Goal: Communication & Community: Answer question/provide support

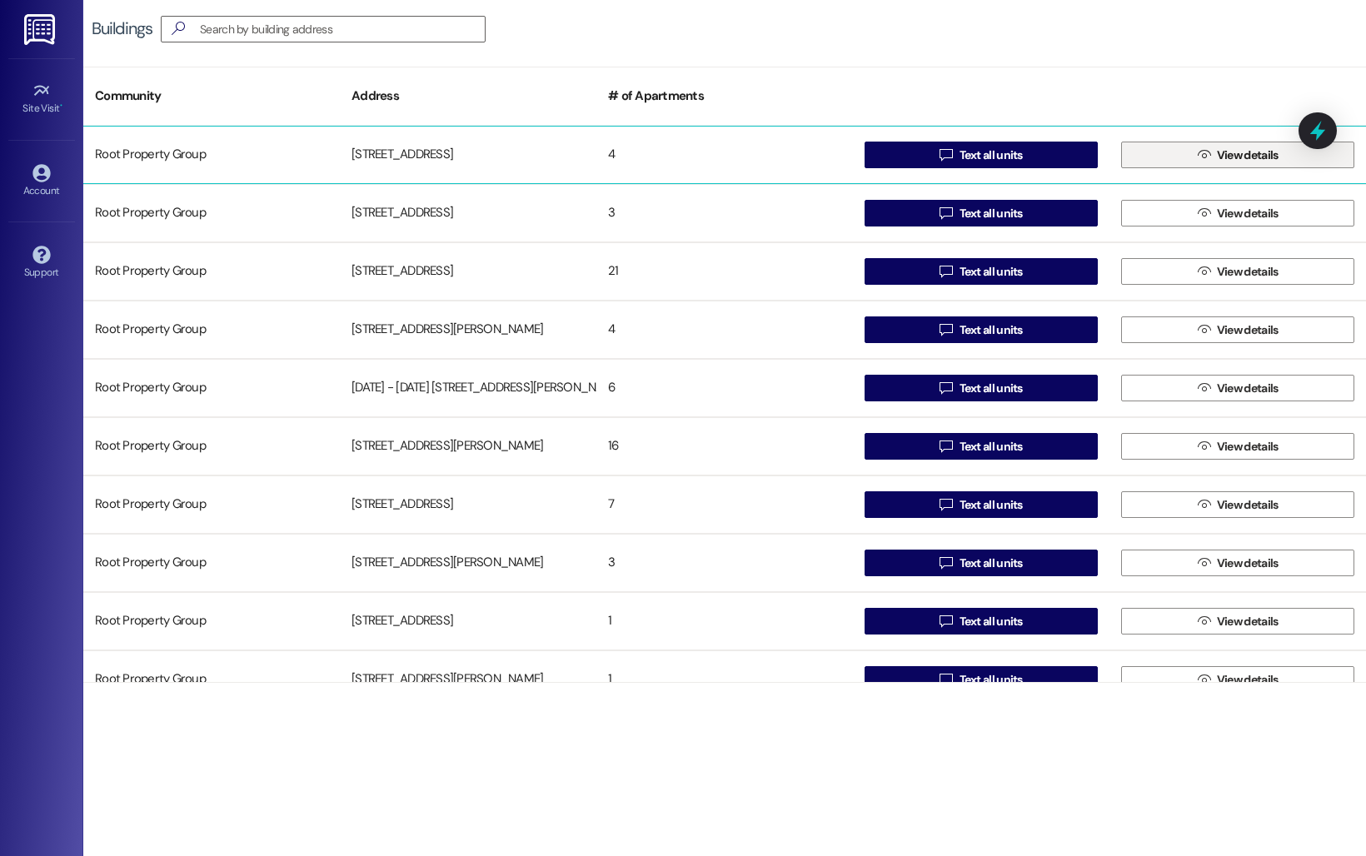
click at [1222, 167] on button " View details" at bounding box center [1237, 155] width 233 height 27
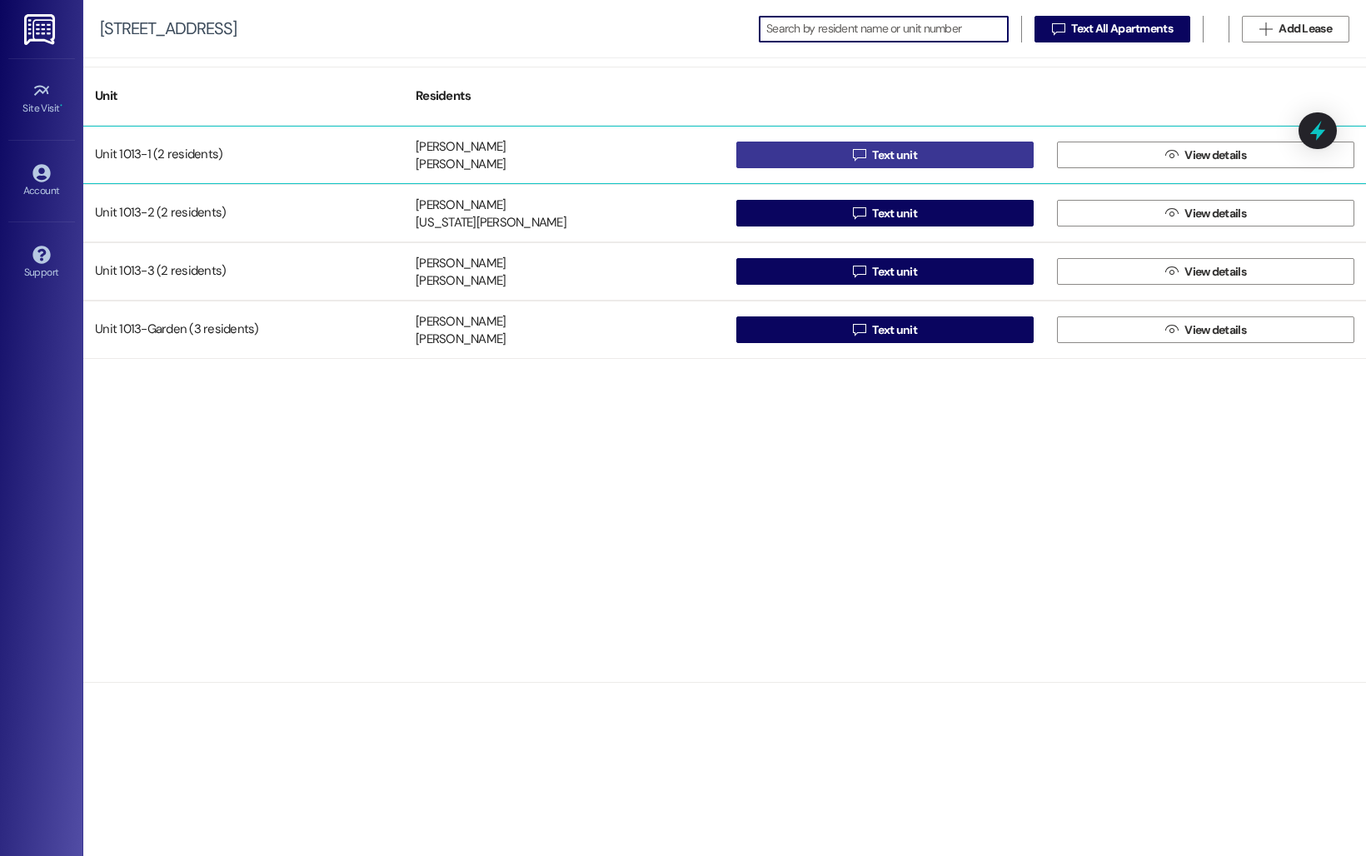
click at [879, 147] on span "Text unit" at bounding box center [894, 155] width 45 height 17
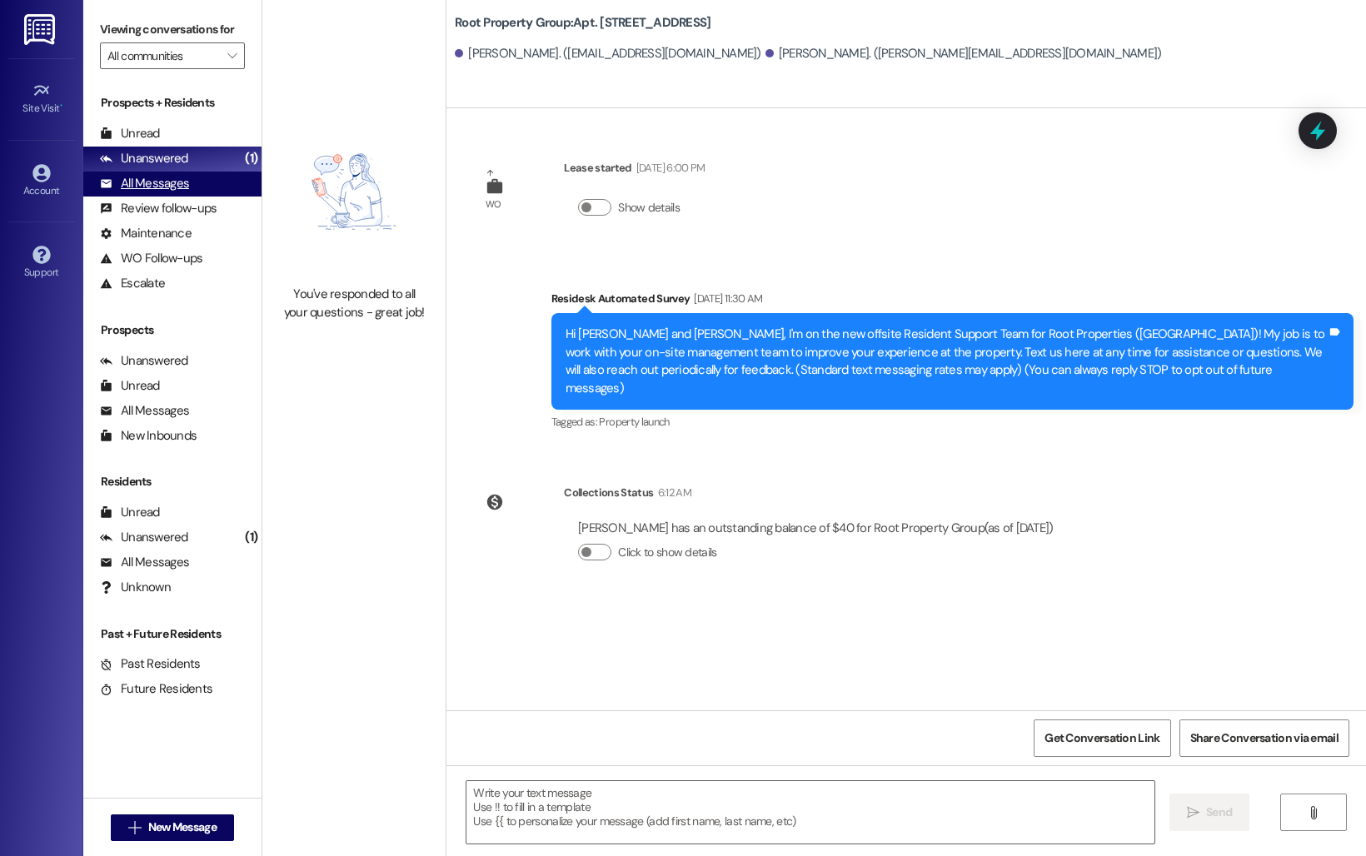
type textarea "Fetching suggested responses. Please feel free to read through the conversation…"
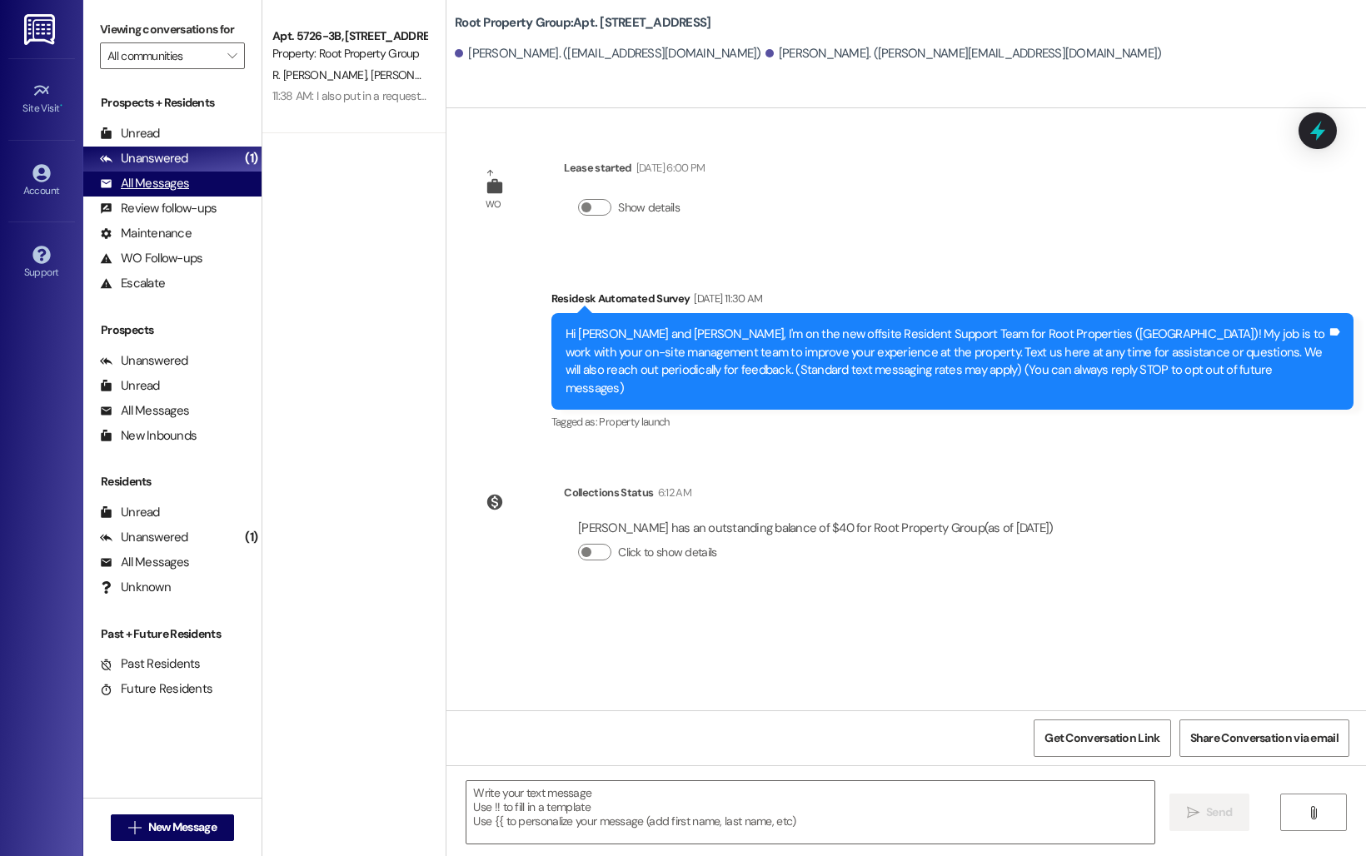
click at [159, 192] on div "All Messages" at bounding box center [144, 183] width 89 height 17
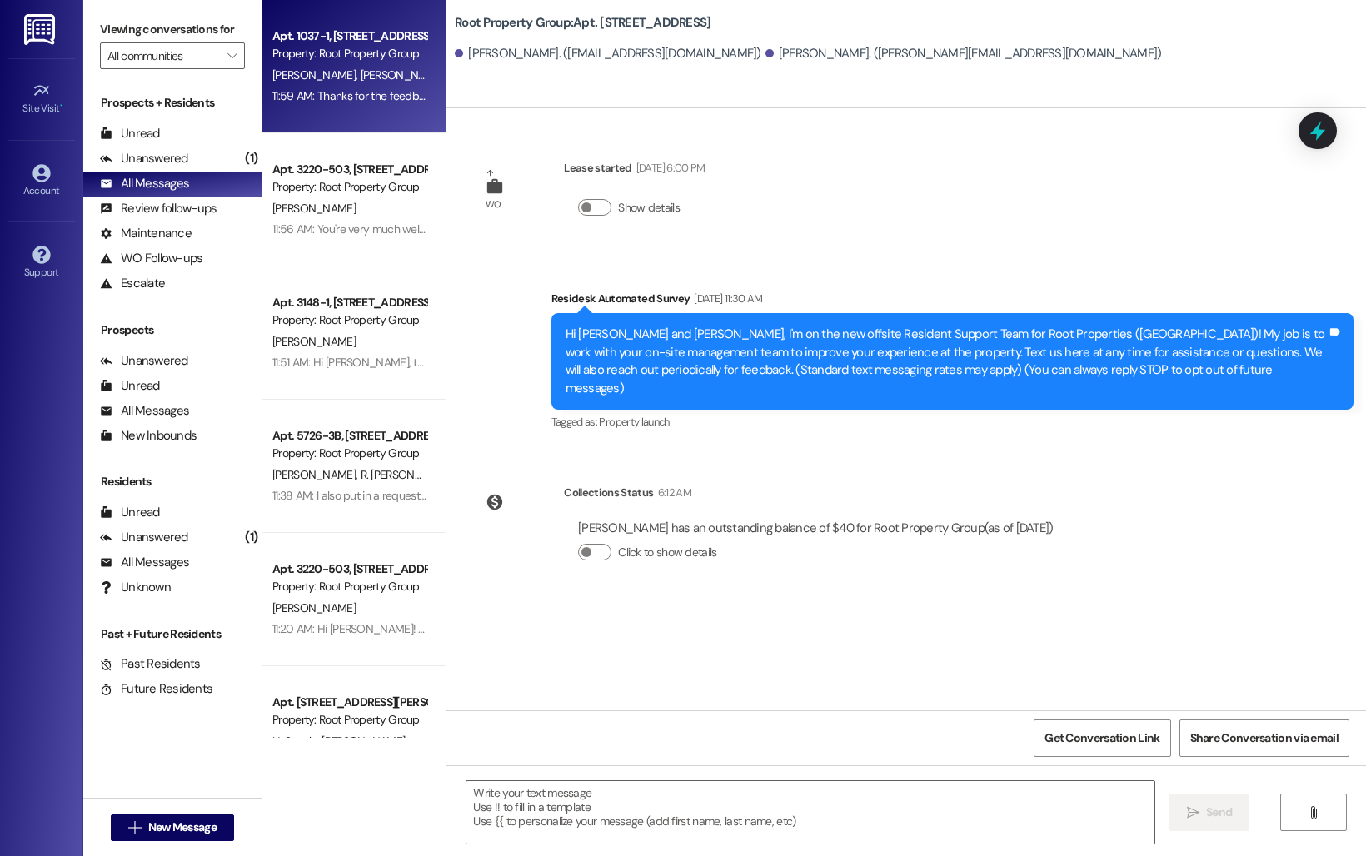
type textarea "Fetching suggested responses. Please feel free to read through the conversation…"
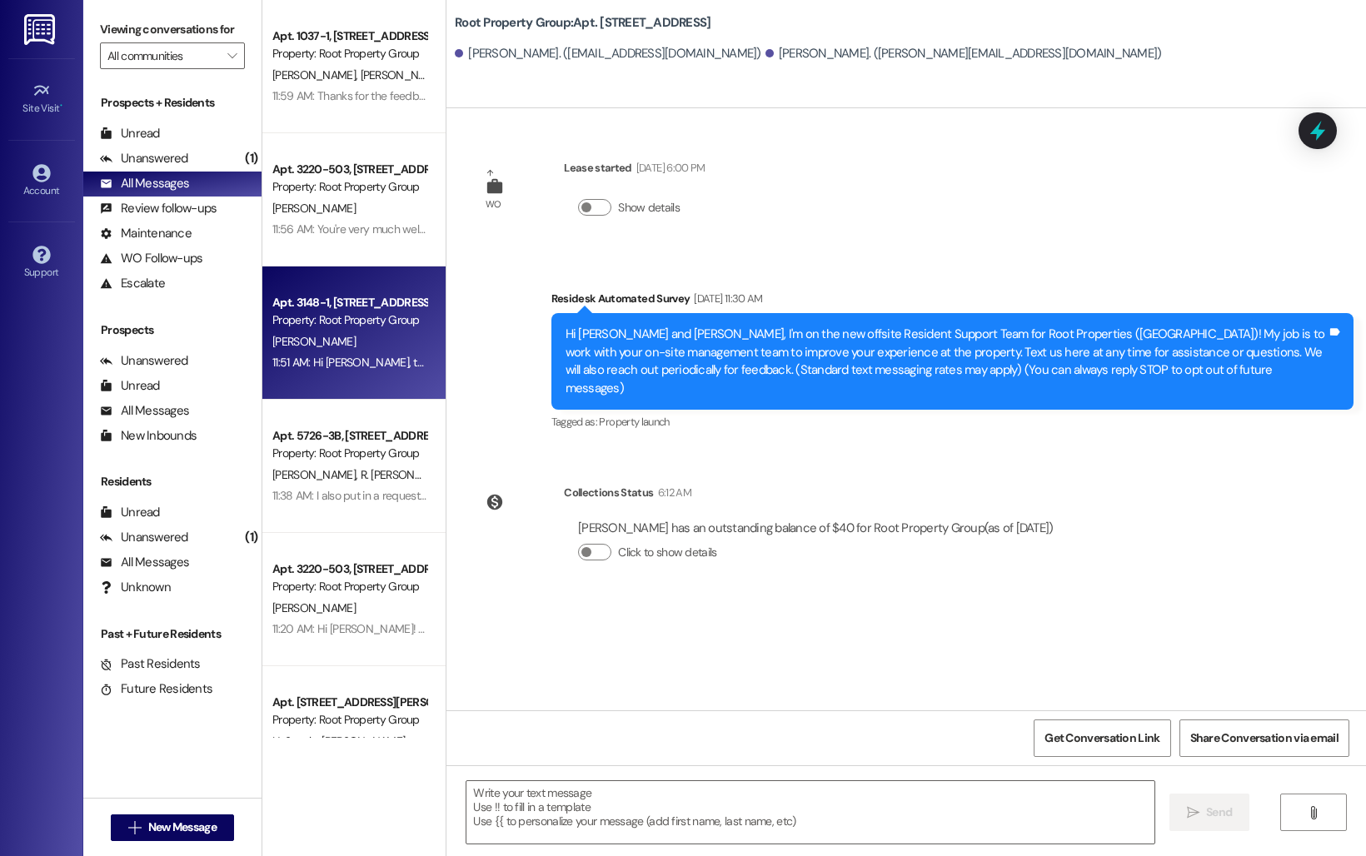
click at [372, 350] on div "[PERSON_NAME]" at bounding box center [349, 341] width 157 height 21
type textarea "Fetching suggested responses. Please feel free to read through the conversation…"
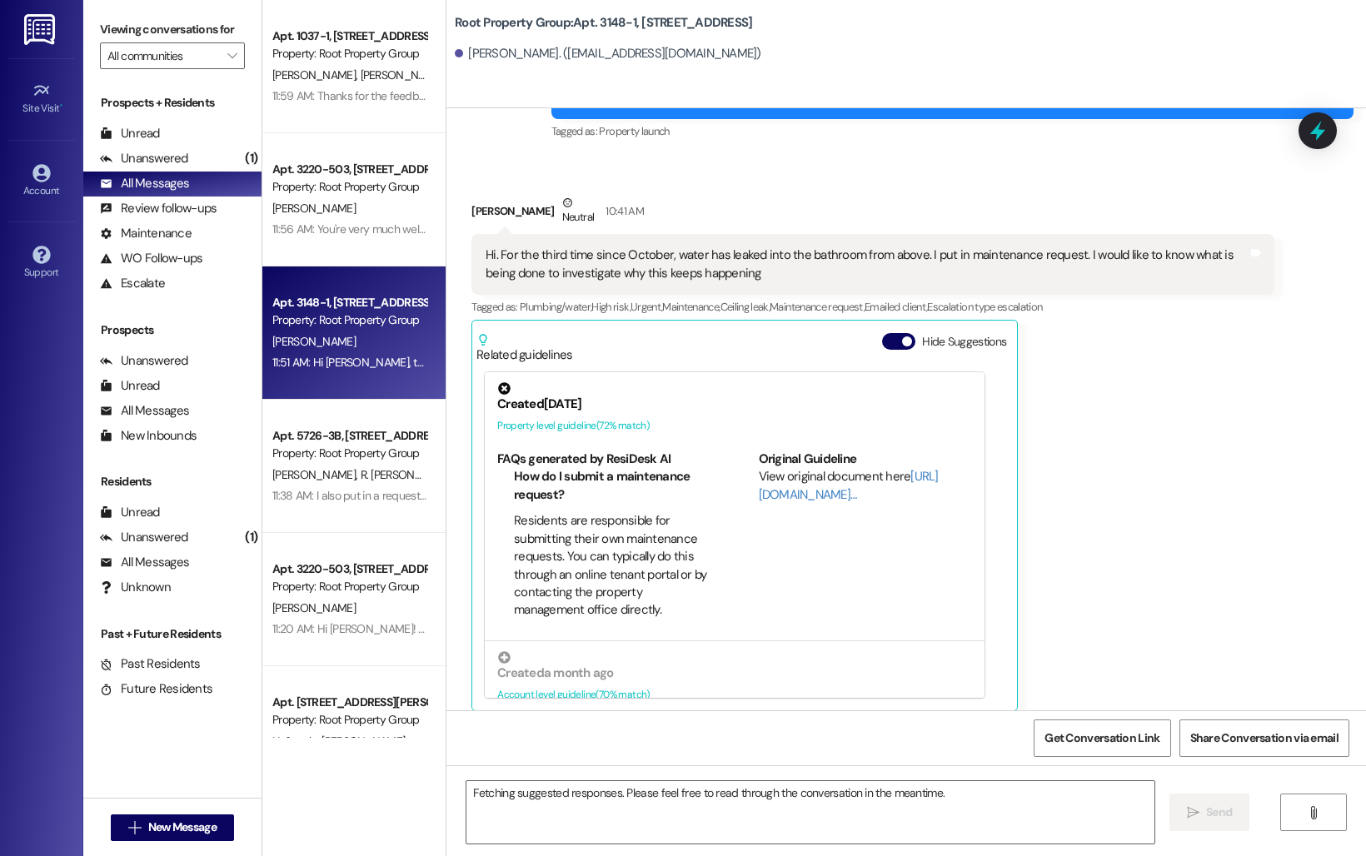
scroll to position [253, 0]
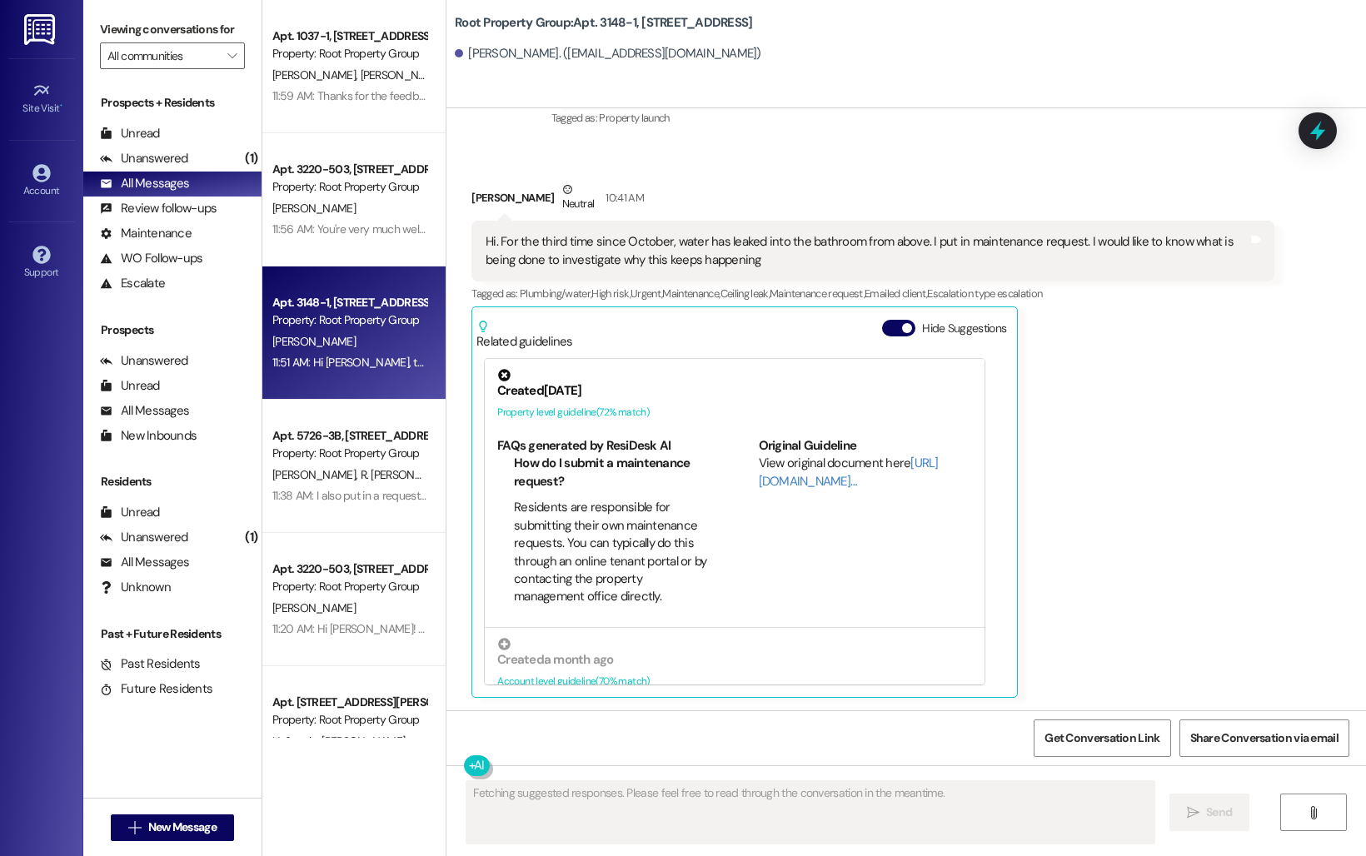
click at [814, 178] on div "Received via SMS [PERSON_NAME] Neutral 10:41 AM Hi. For the third time since Oc…" at bounding box center [872, 439] width 827 height 543
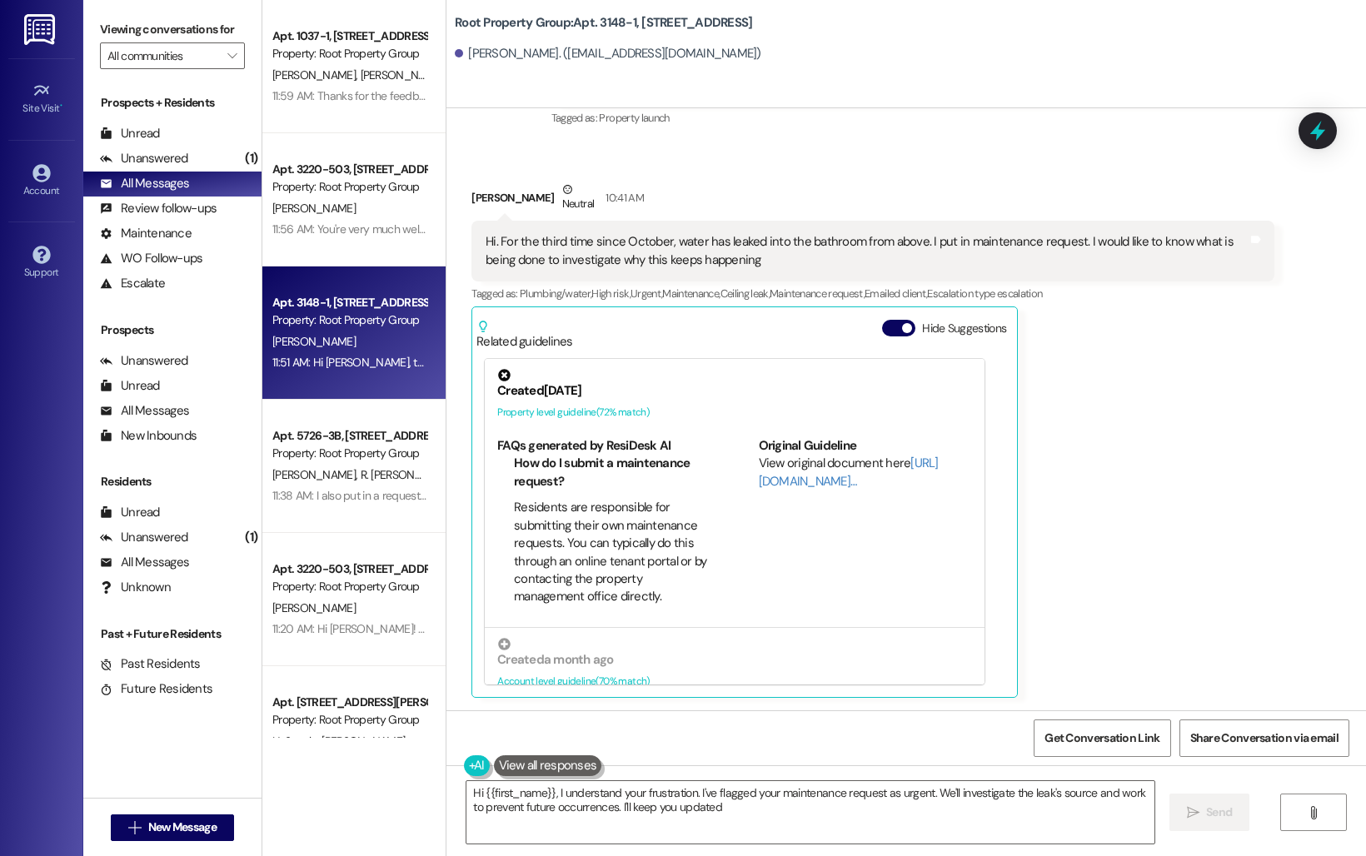
type textarea "Hi {{first_name}}, I understand your frustration. I've flagged your maintenance…"
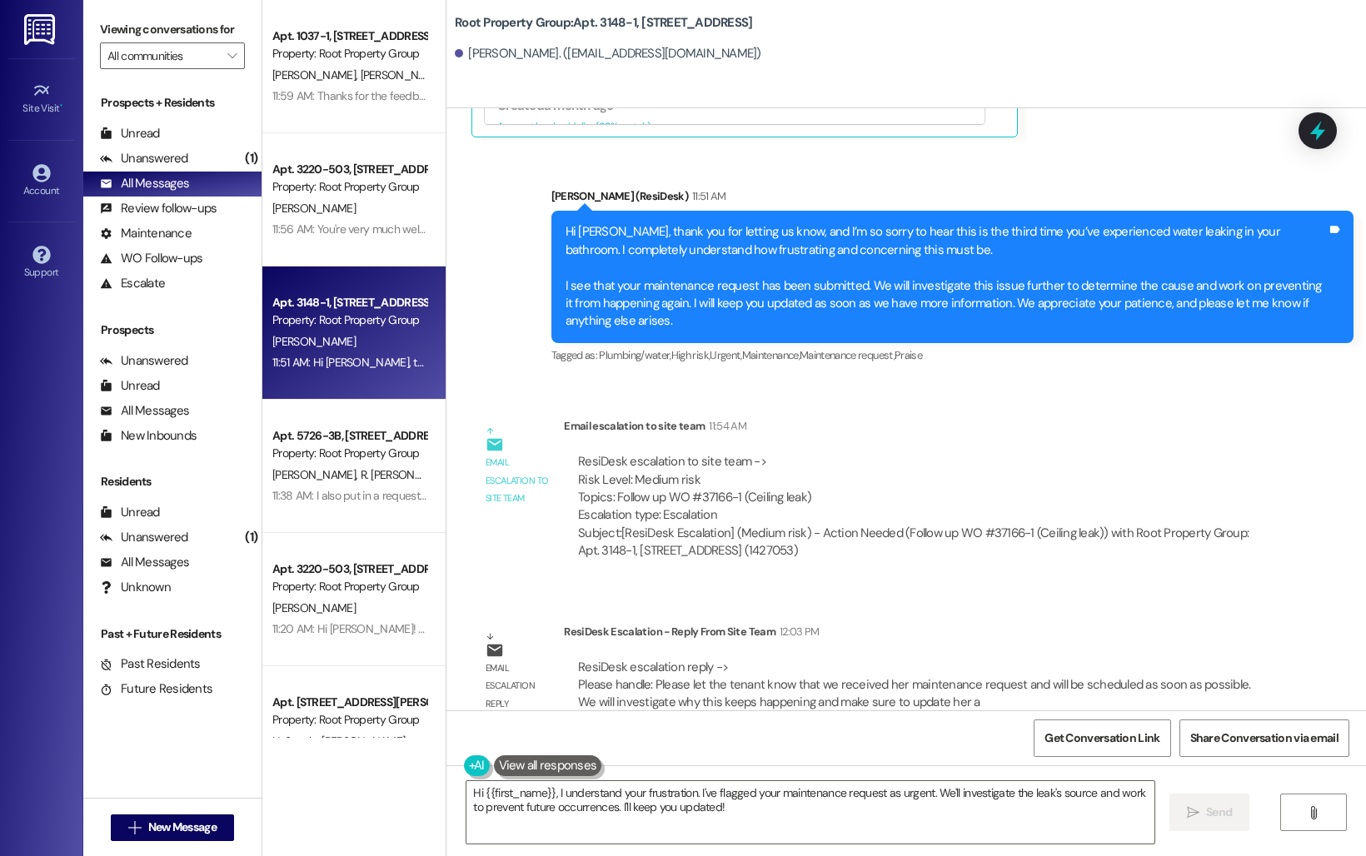
scroll to position [841, 0]
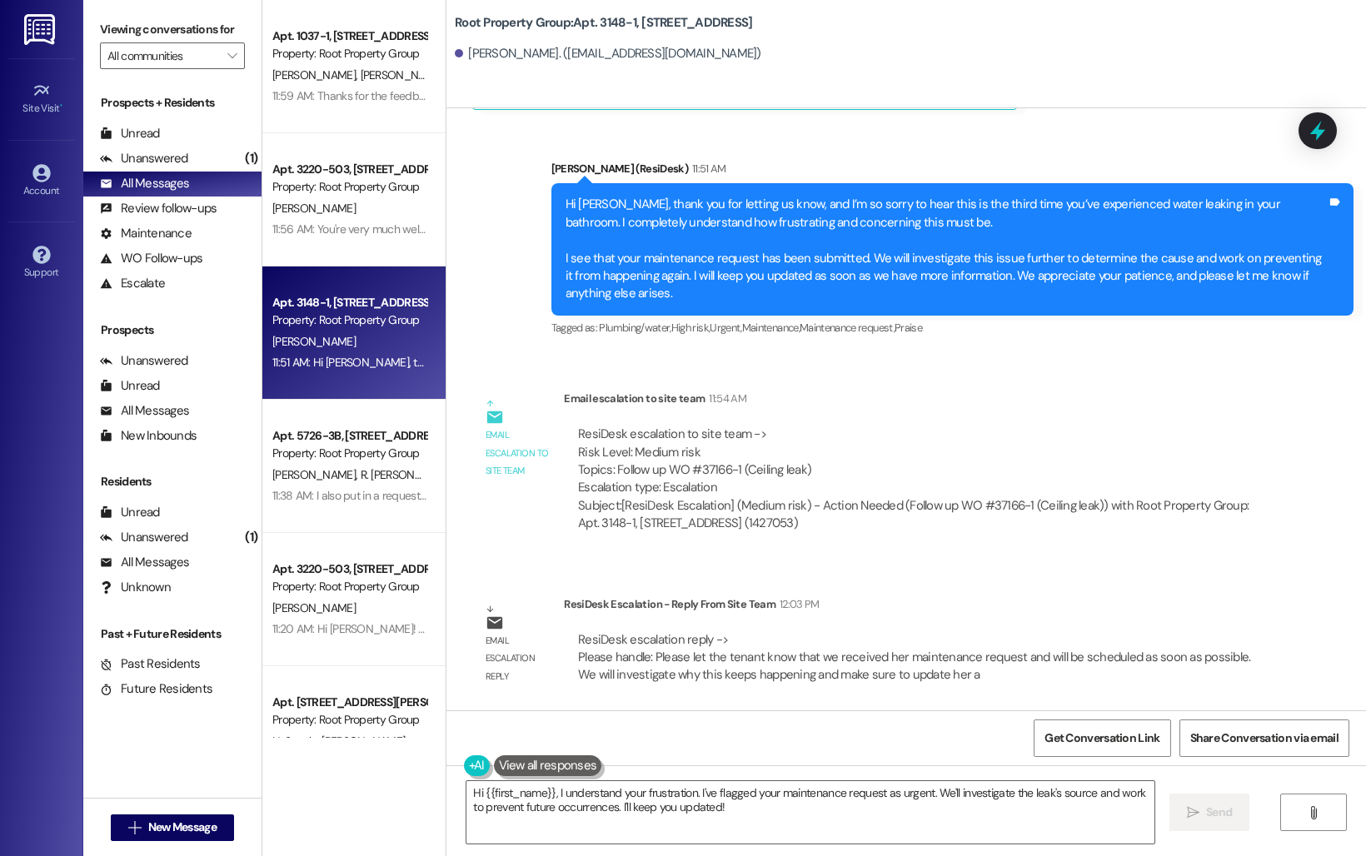
click at [508, 280] on div "Sent via SMS Sarah (ResiDesk) 11:51 AM Hi Natalie, thank you for letting us kno…" at bounding box center [905, 237] width 919 height 230
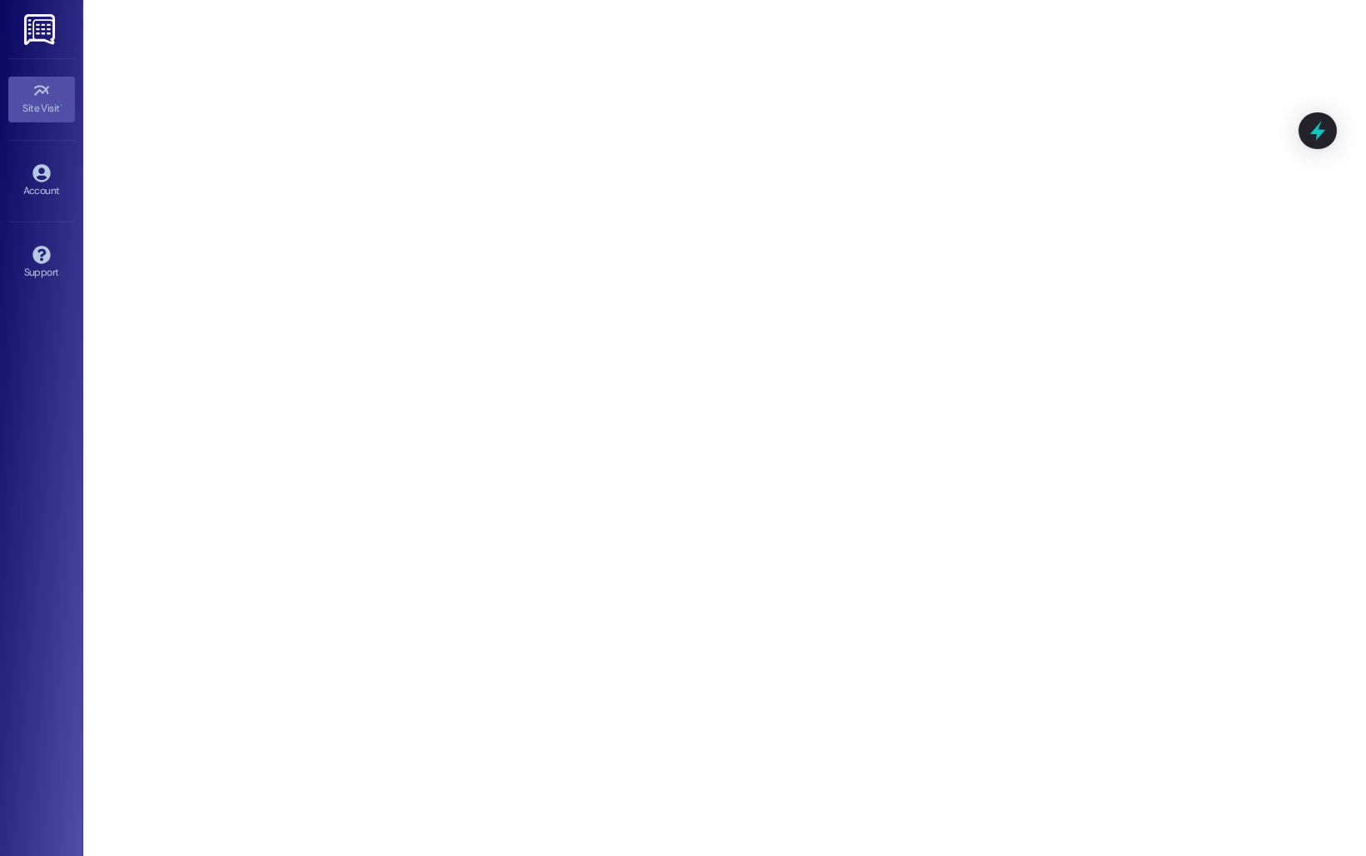
click at [42, 22] on img at bounding box center [41, 29] width 34 height 31
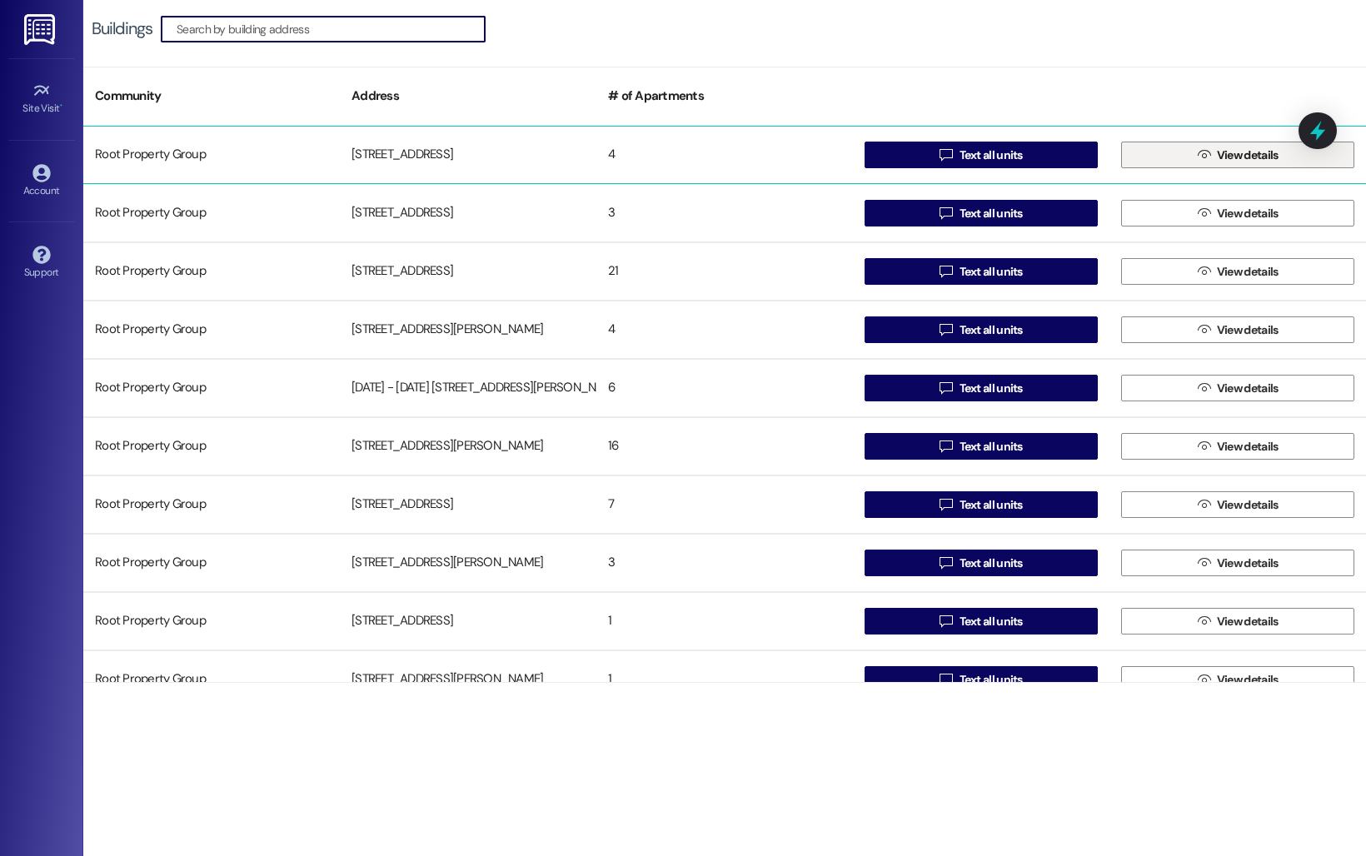
click at [1161, 142] on button " View details" at bounding box center [1237, 155] width 233 height 27
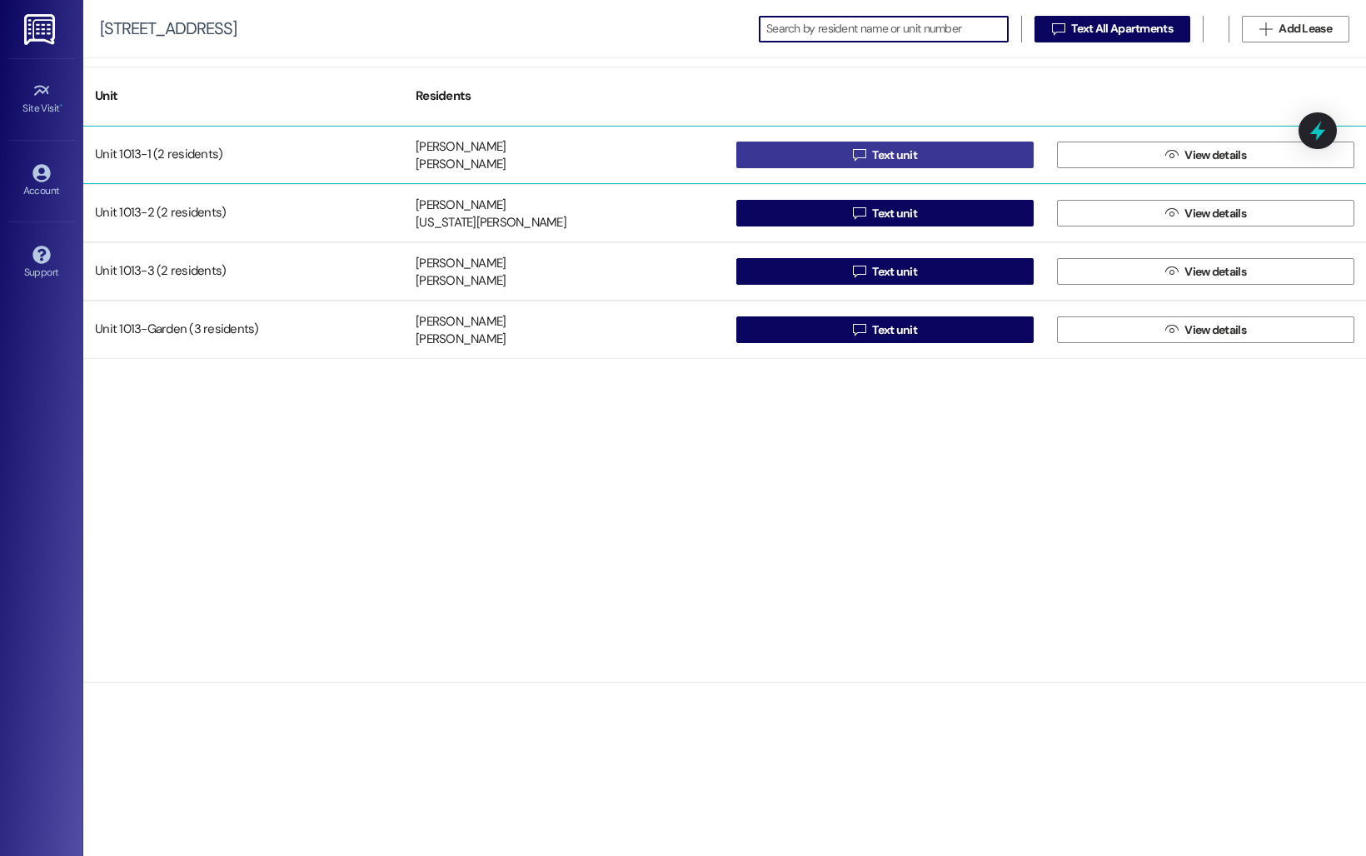
click at [942, 164] on button " Text unit" at bounding box center [884, 155] width 297 height 27
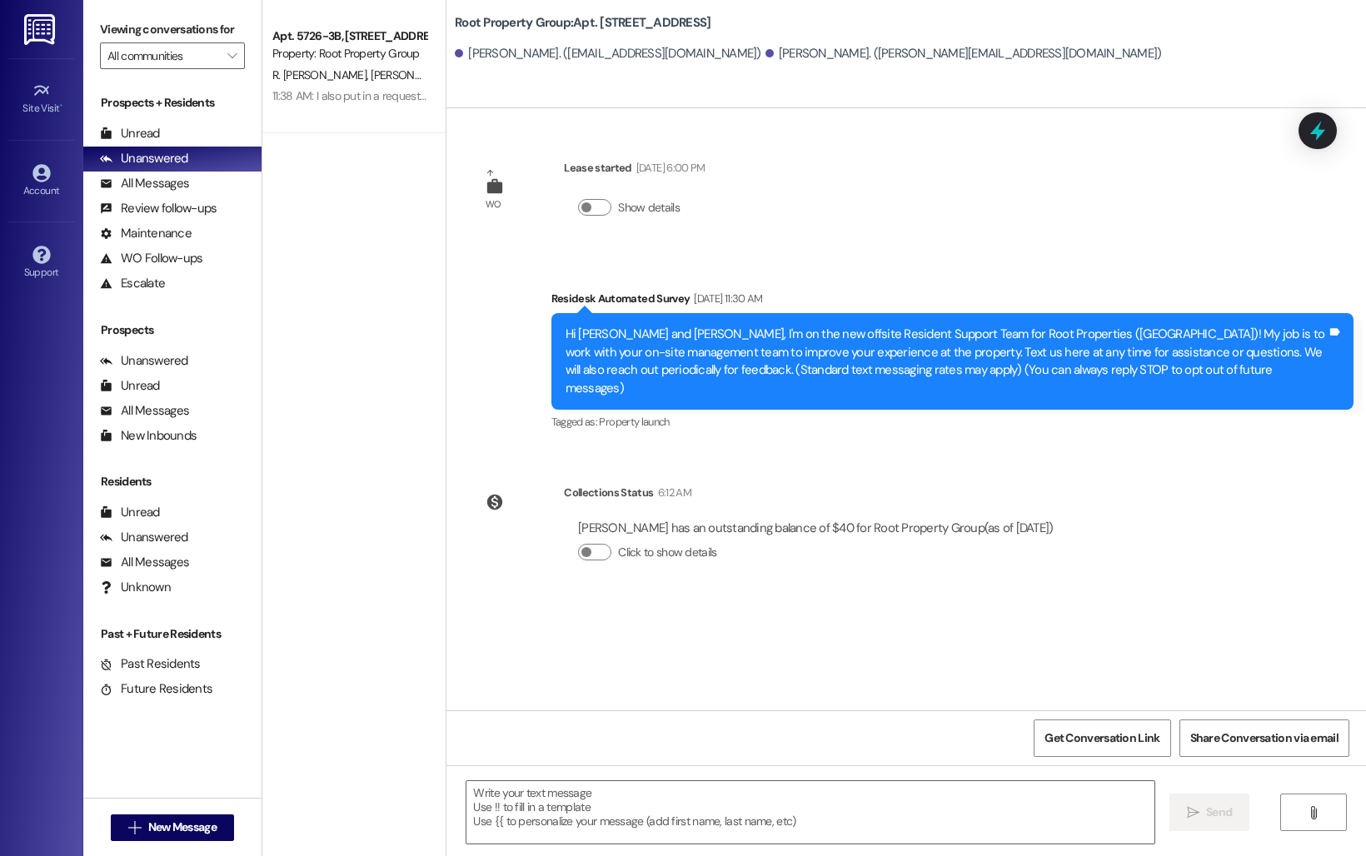
type textarea "Fetching suggested responses. Please feel free to read through the conversation…"
click at [127, 192] on div "All Messages" at bounding box center [144, 183] width 89 height 17
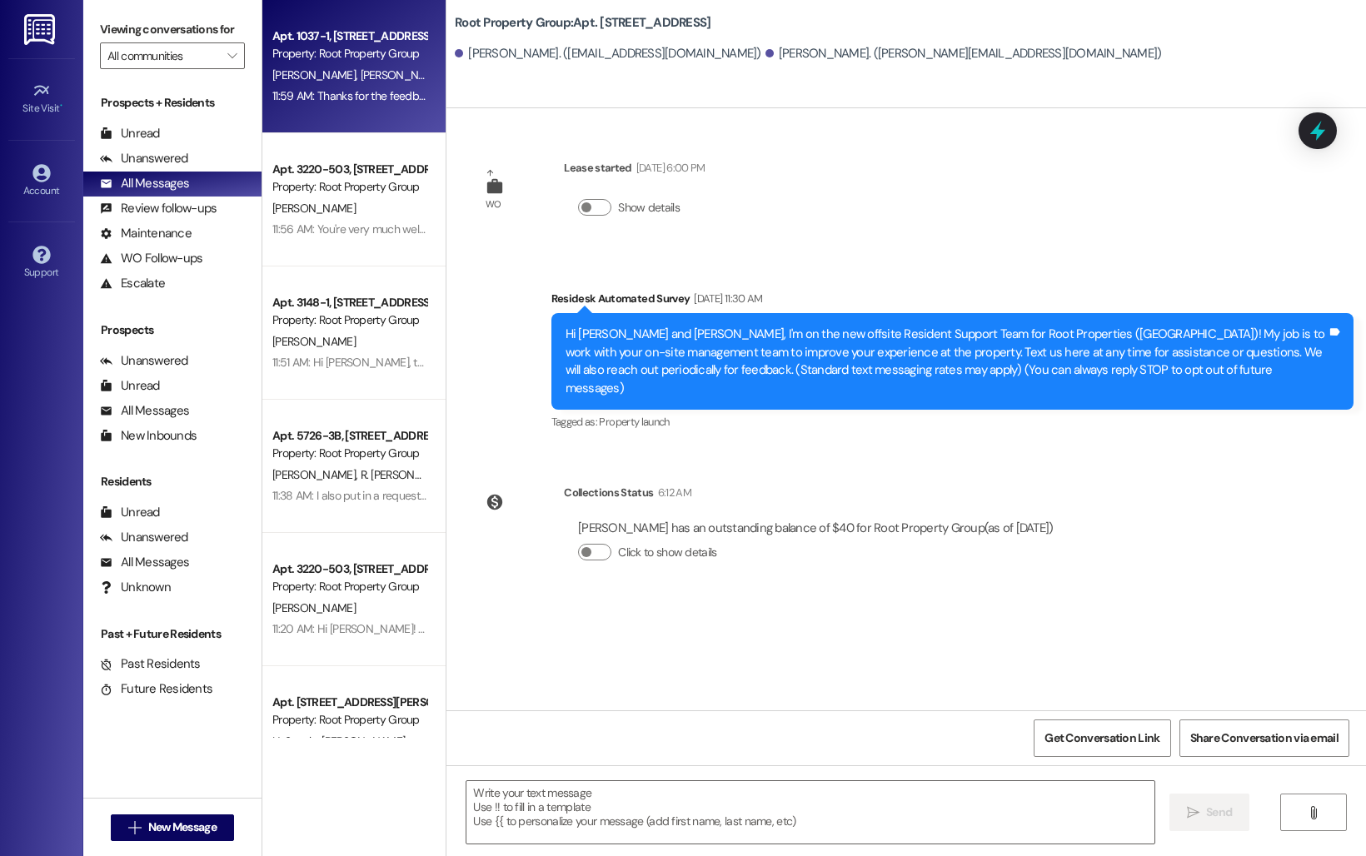
type textarea "Fetching suggested responses. Please feel free to read through the conversation…"
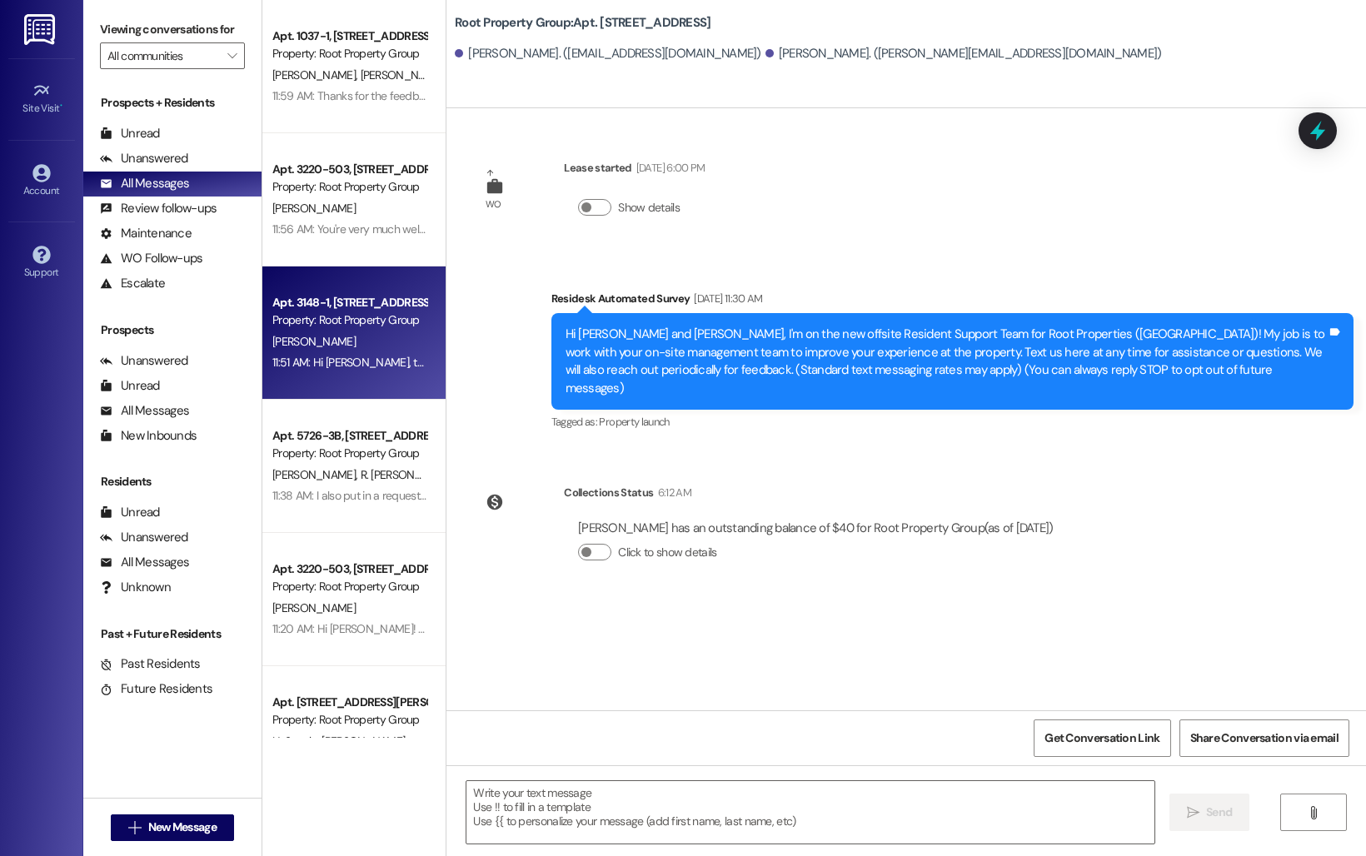
click at [348, 325] on div "Property: Root Property Group" at bounding box center [349, 319] width 154 height 17
type textarea "Fetching suggested responses. Please feel free to read through the conversation…"
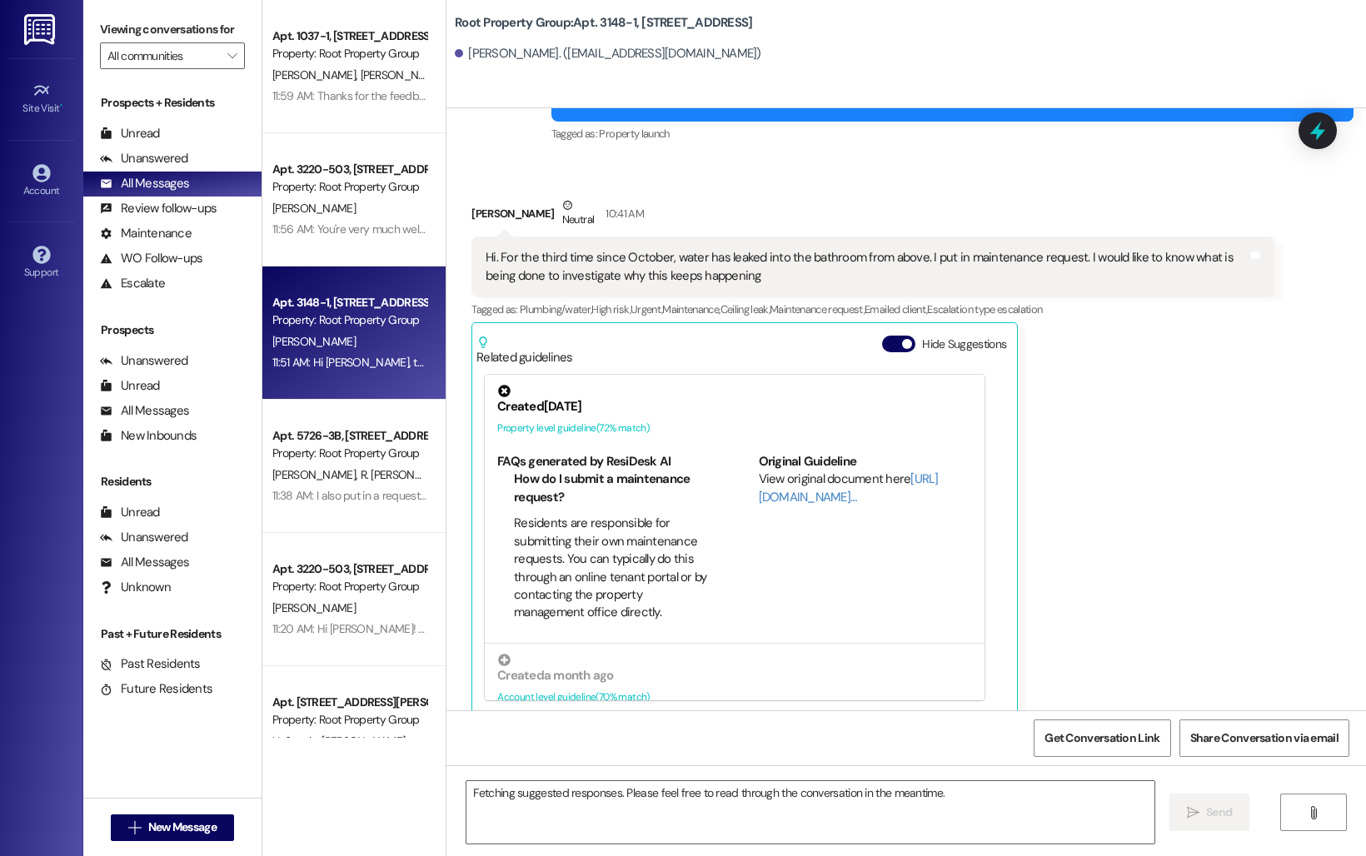
scroll to position [253, 0]
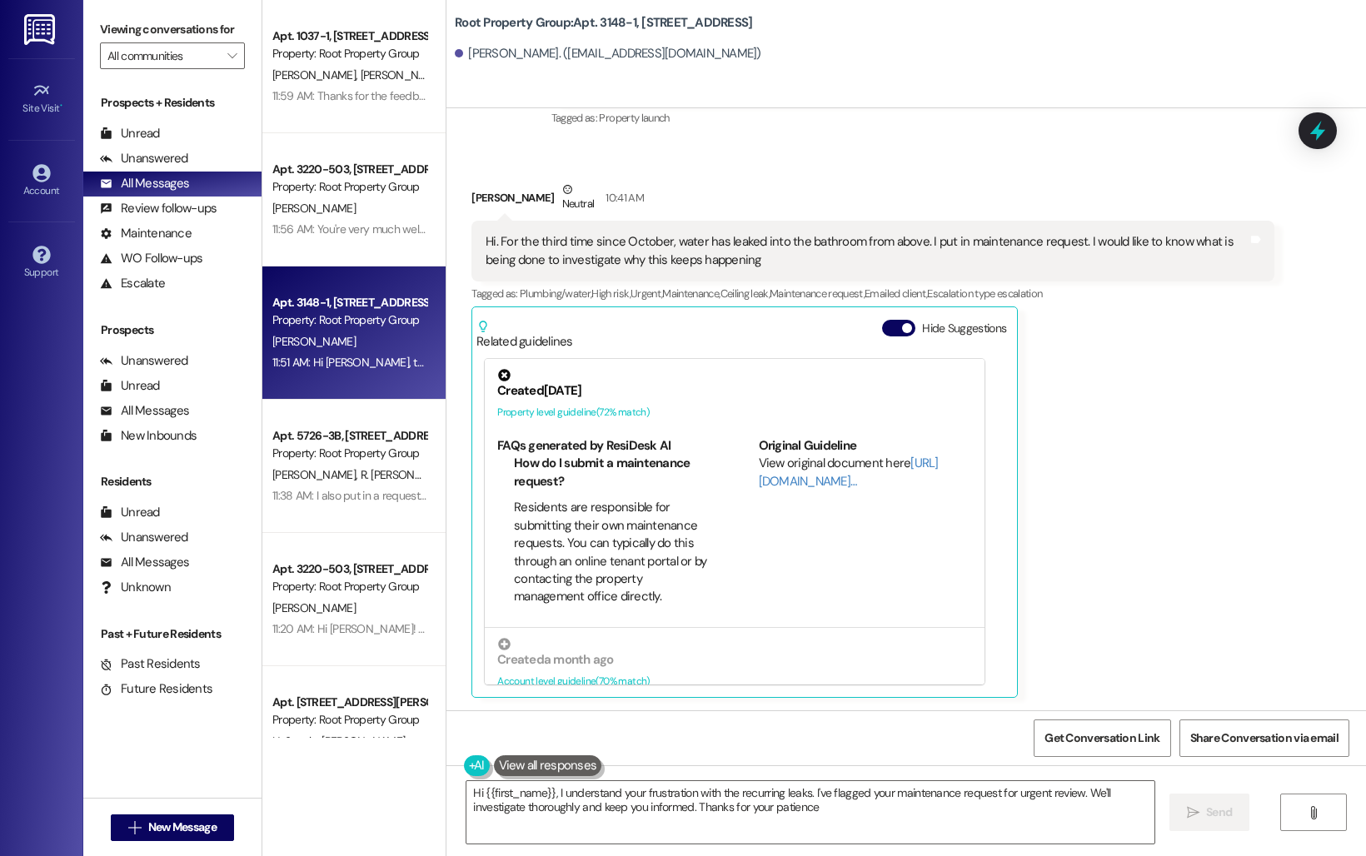
type textarea "Hi {{first_name}}, I understand your frustration with the recurring leaks. I've…"
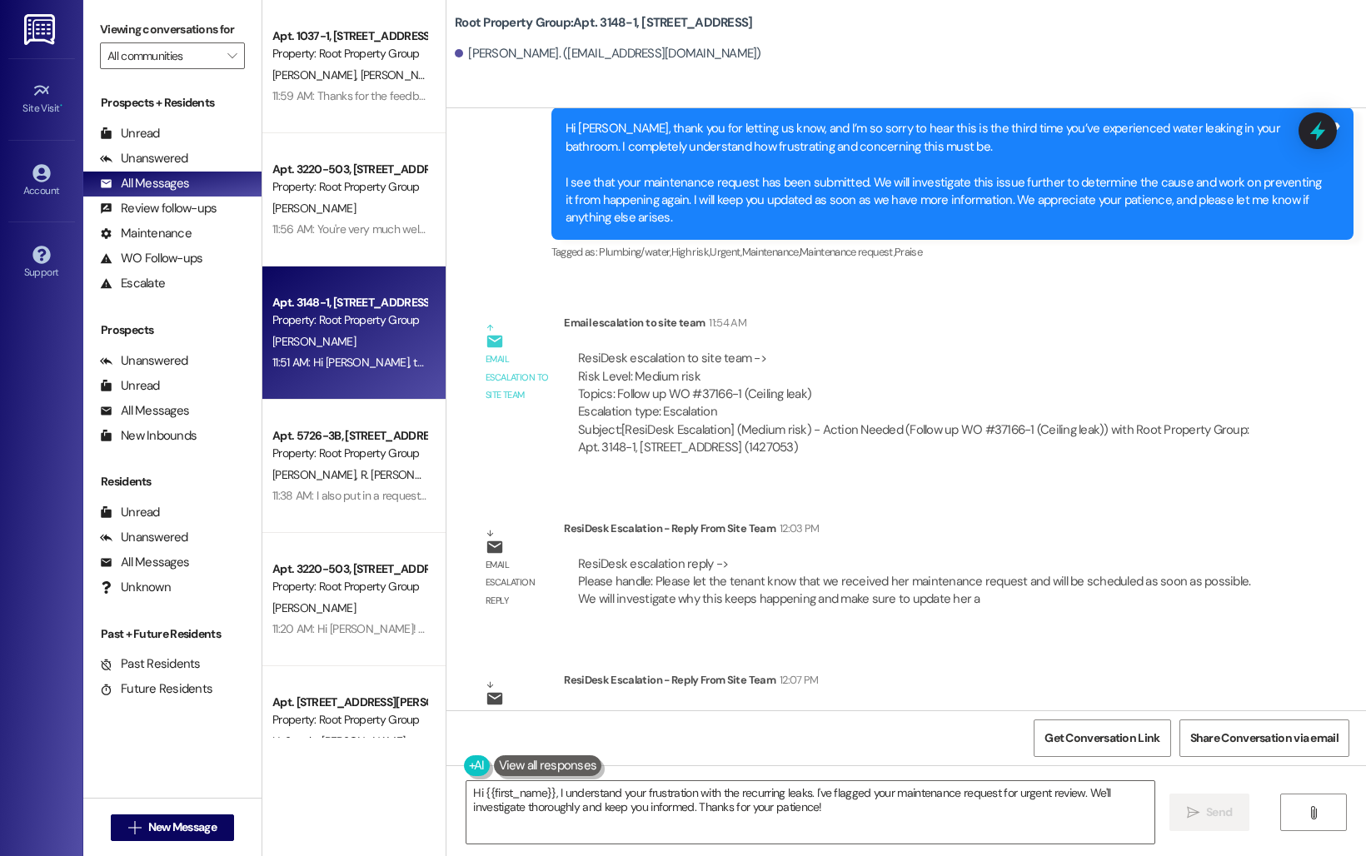
scroll to position [993, 0]
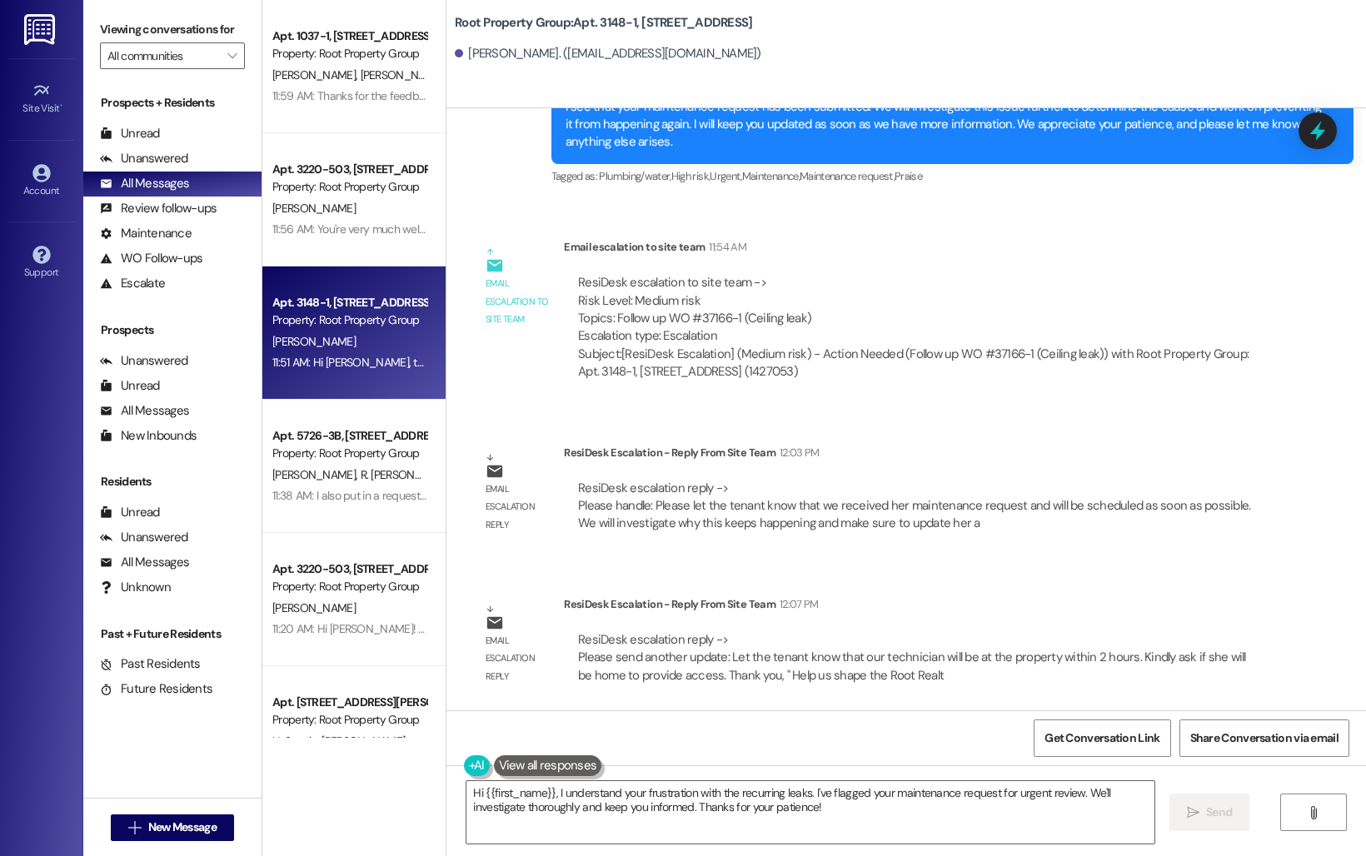
click at [923, 251] on div "Email escalation to site team 11:54 AM" at bounding box center [918, 249] width 709 height 23
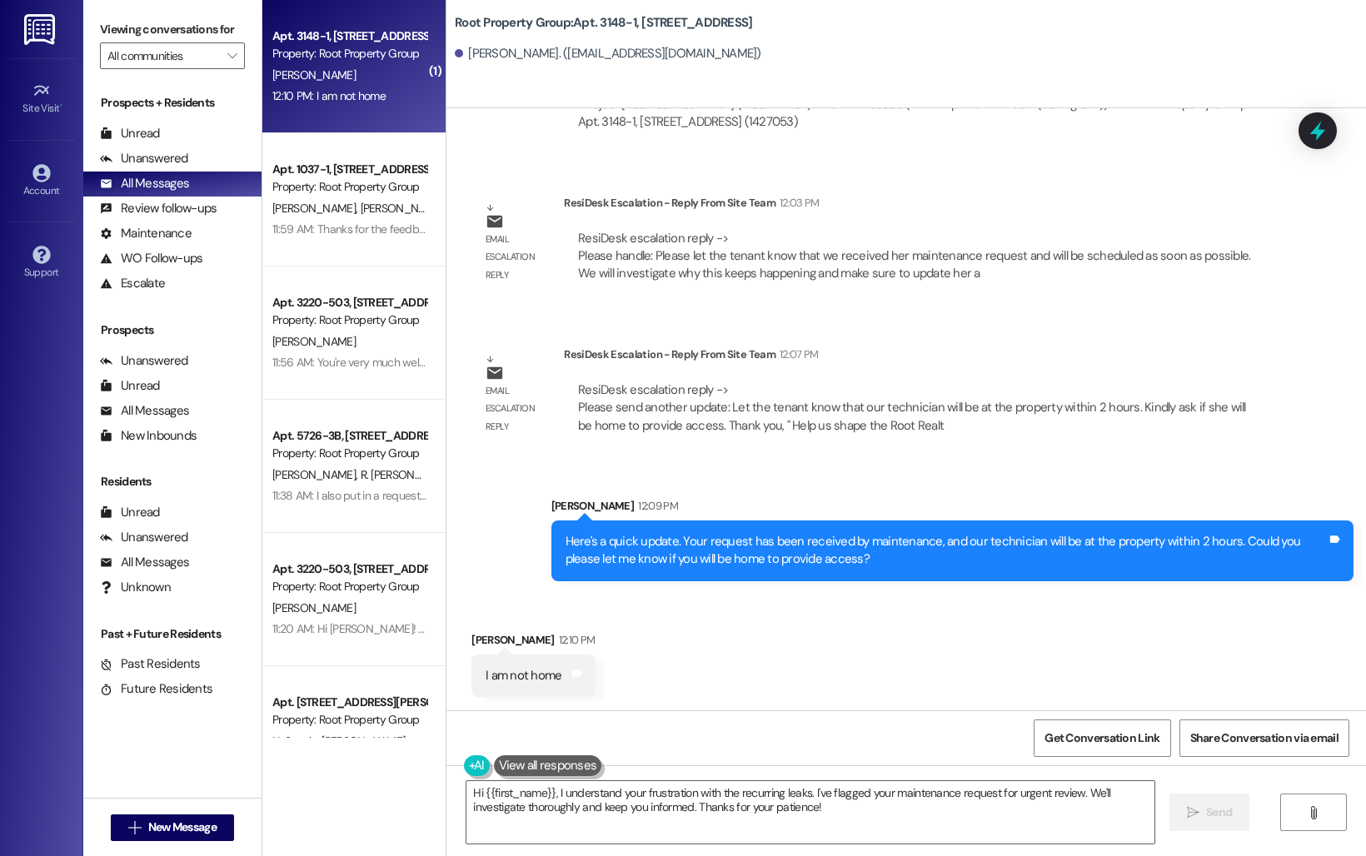
scroll to position [1242, 0]
drag, startPoint x: 764, startPoint y: 22, endPoint x: 589, endPoint y: 18, distance: 175.7
click at [589, 18] on div "Root Property Group: Apt. 3148-1, [STREET_ADDRESS]" at bounding box center [621, 22] width 333 height 21
copy b "3148-1, [STREET_ADDRESS]"
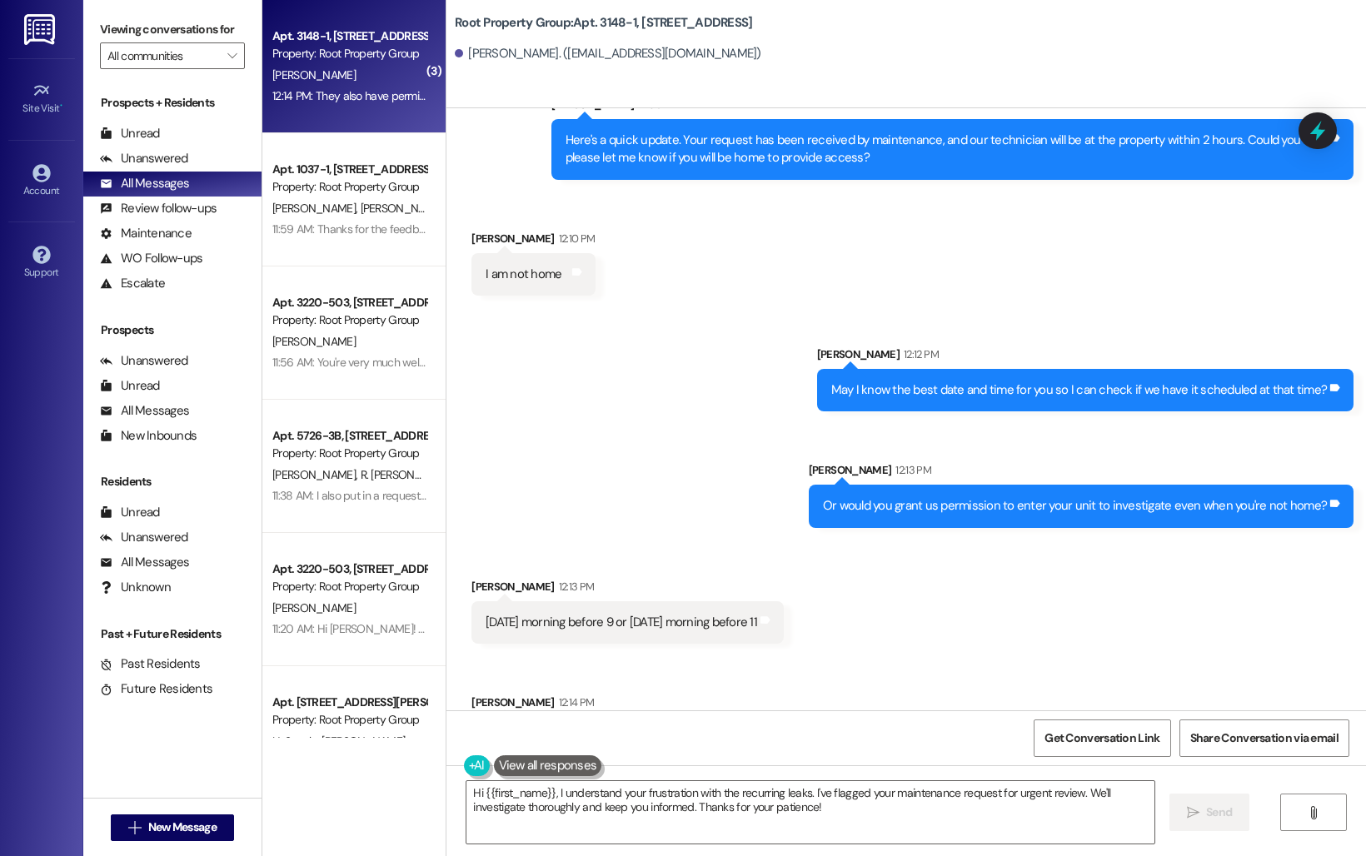
scroll to position [1707, 0]
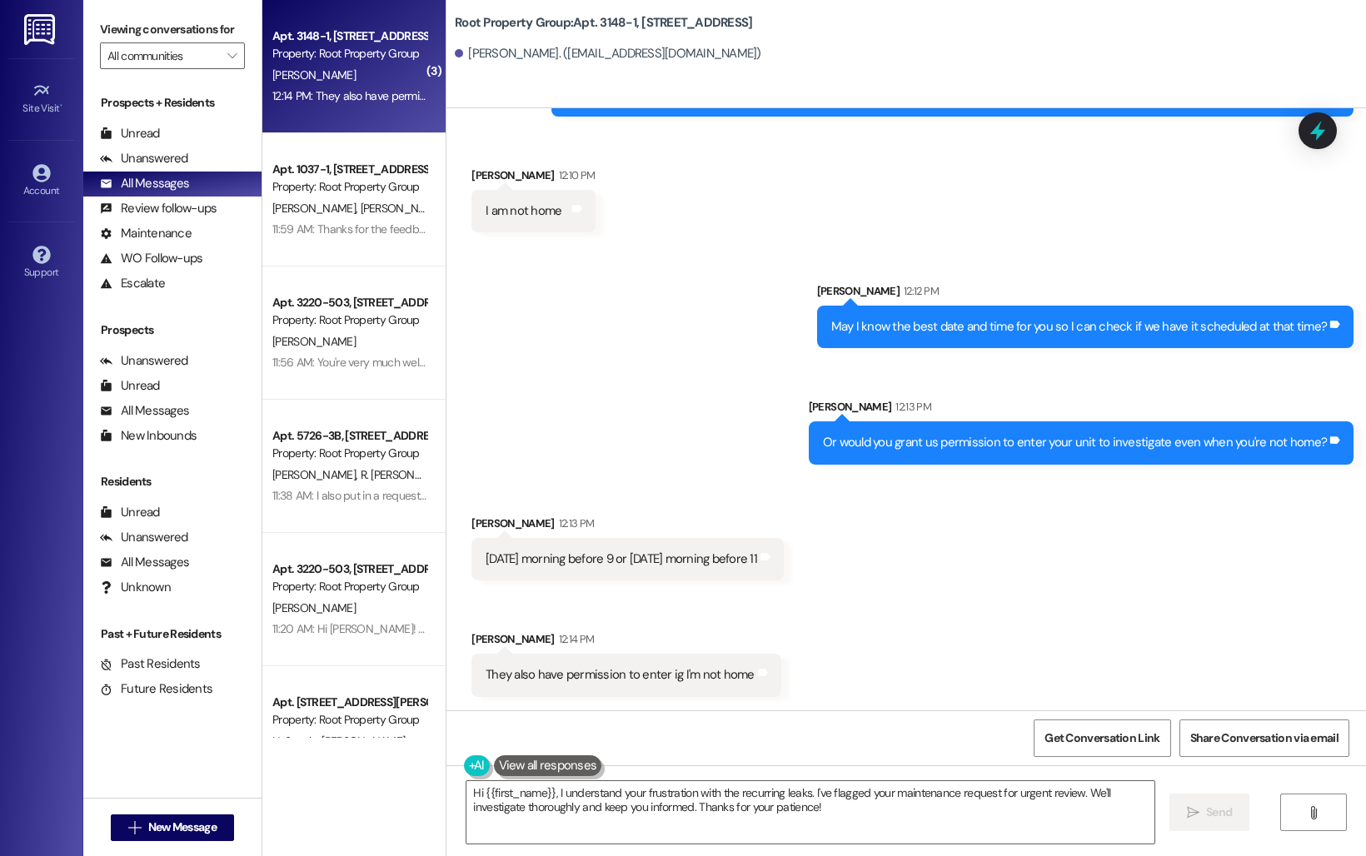
click at [335, 72] on div "[PERSON_NAME]" at bounding box center [349, 75] width 157 height 21
click at [180, 192] on div "All Messages" at bounding box center [144, 183] width 89 height 17
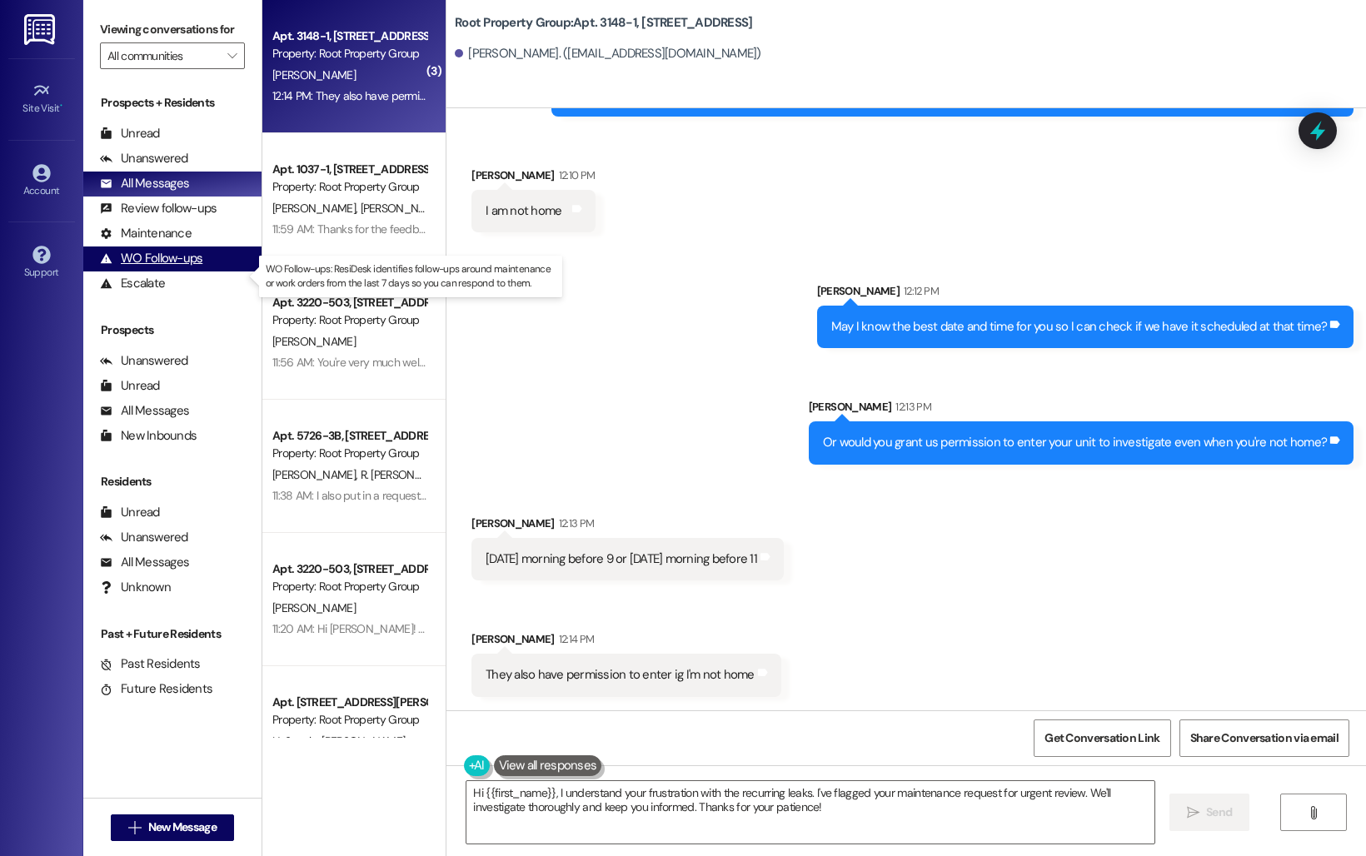
click at [162, 267] on div "WO Follow-ups" at bounding box center [151, 258] width 102 height 17
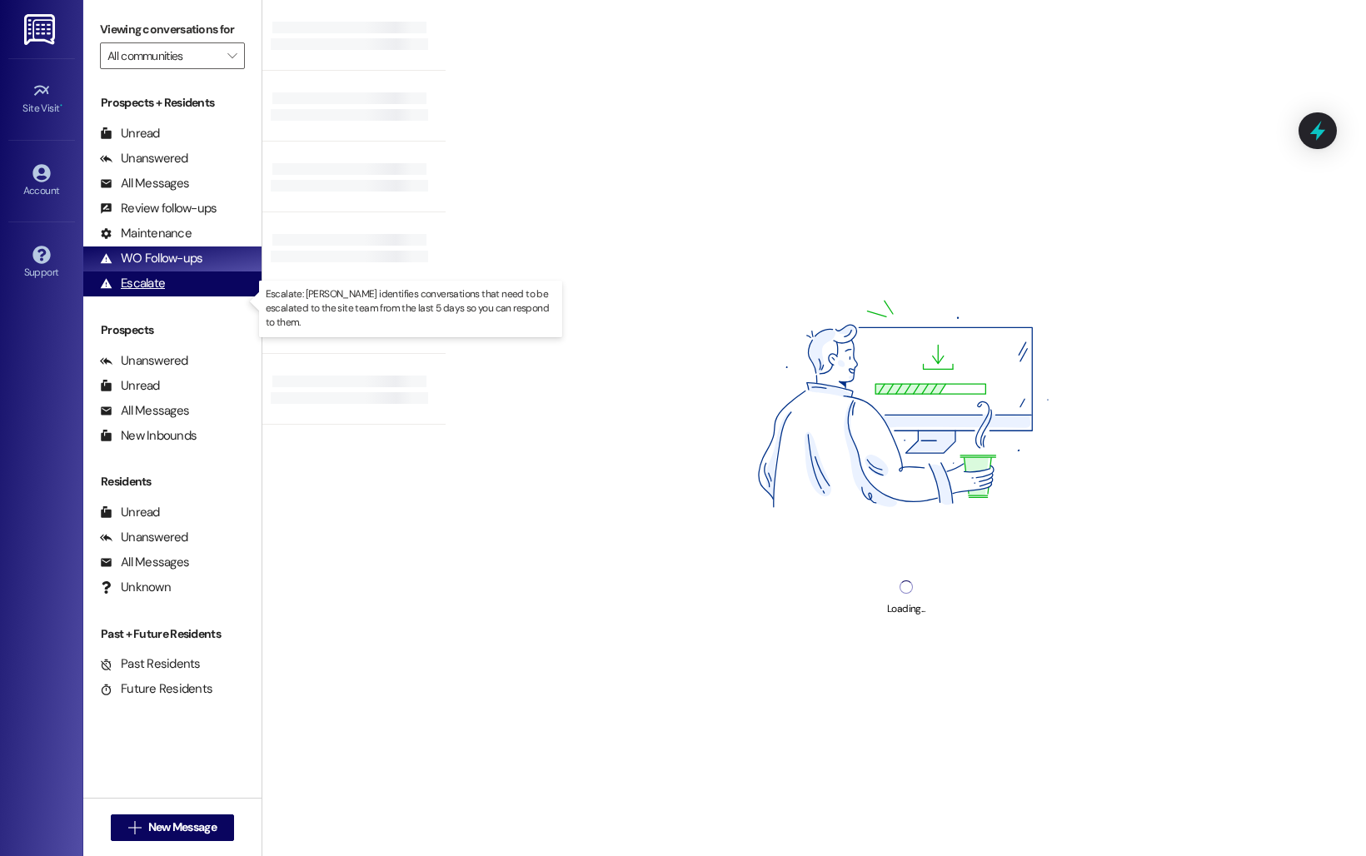
click at [147, 292] on div "Escalate" at bounding box center [132, 283] width 65 height 17
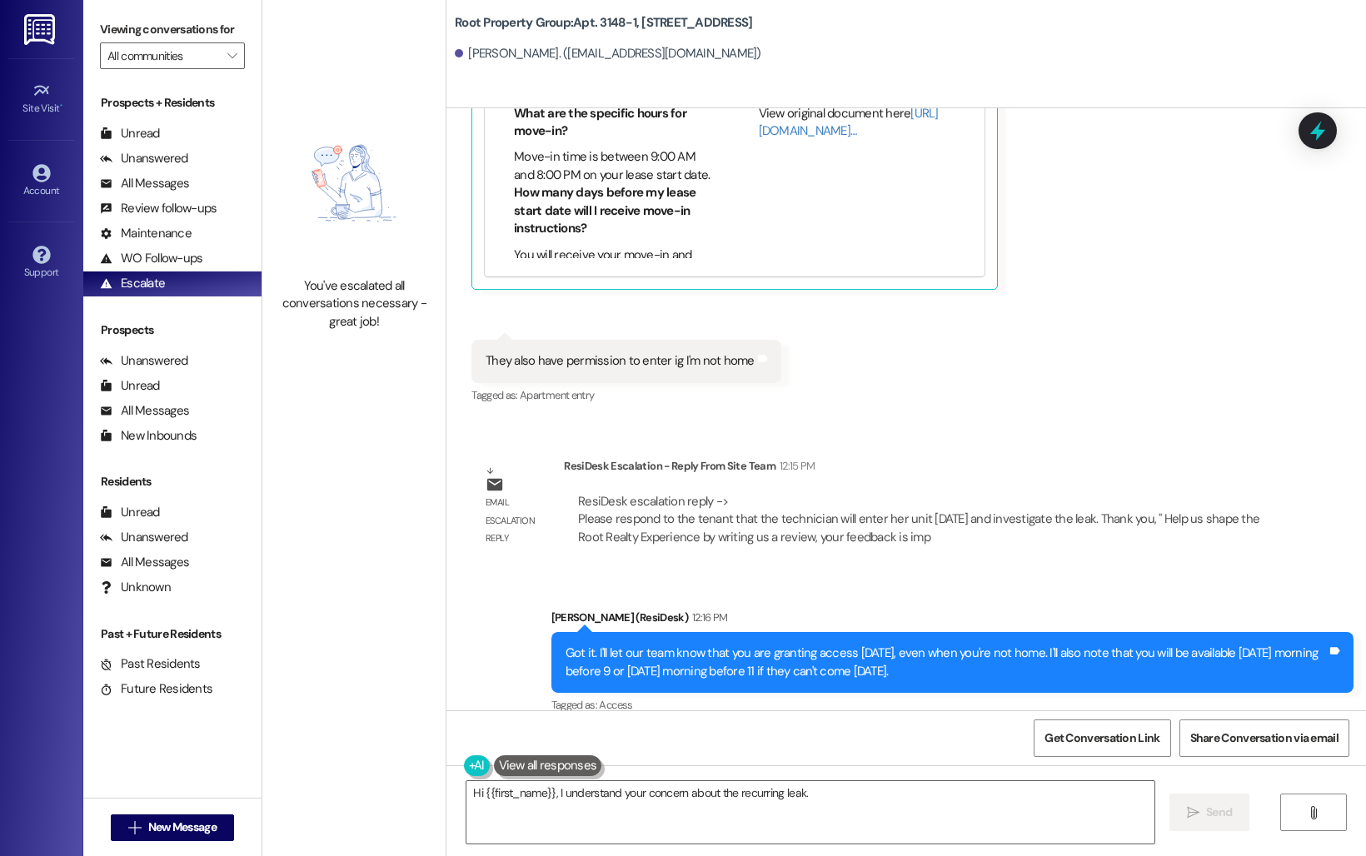
scroll to position [2237, 0]
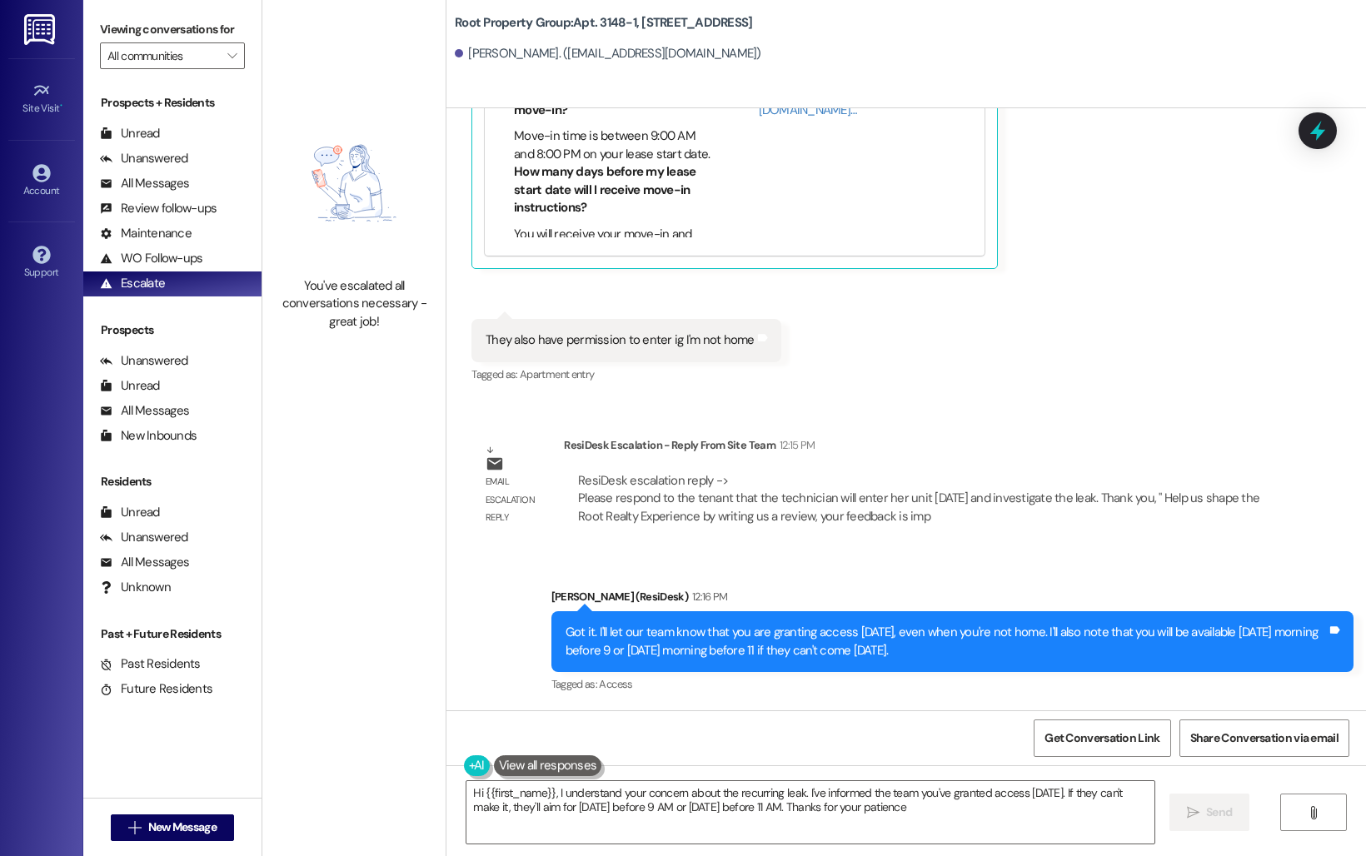
type textarea "Hi {{first_name}}, I understand your concern about the recurring leak. I've inf…"
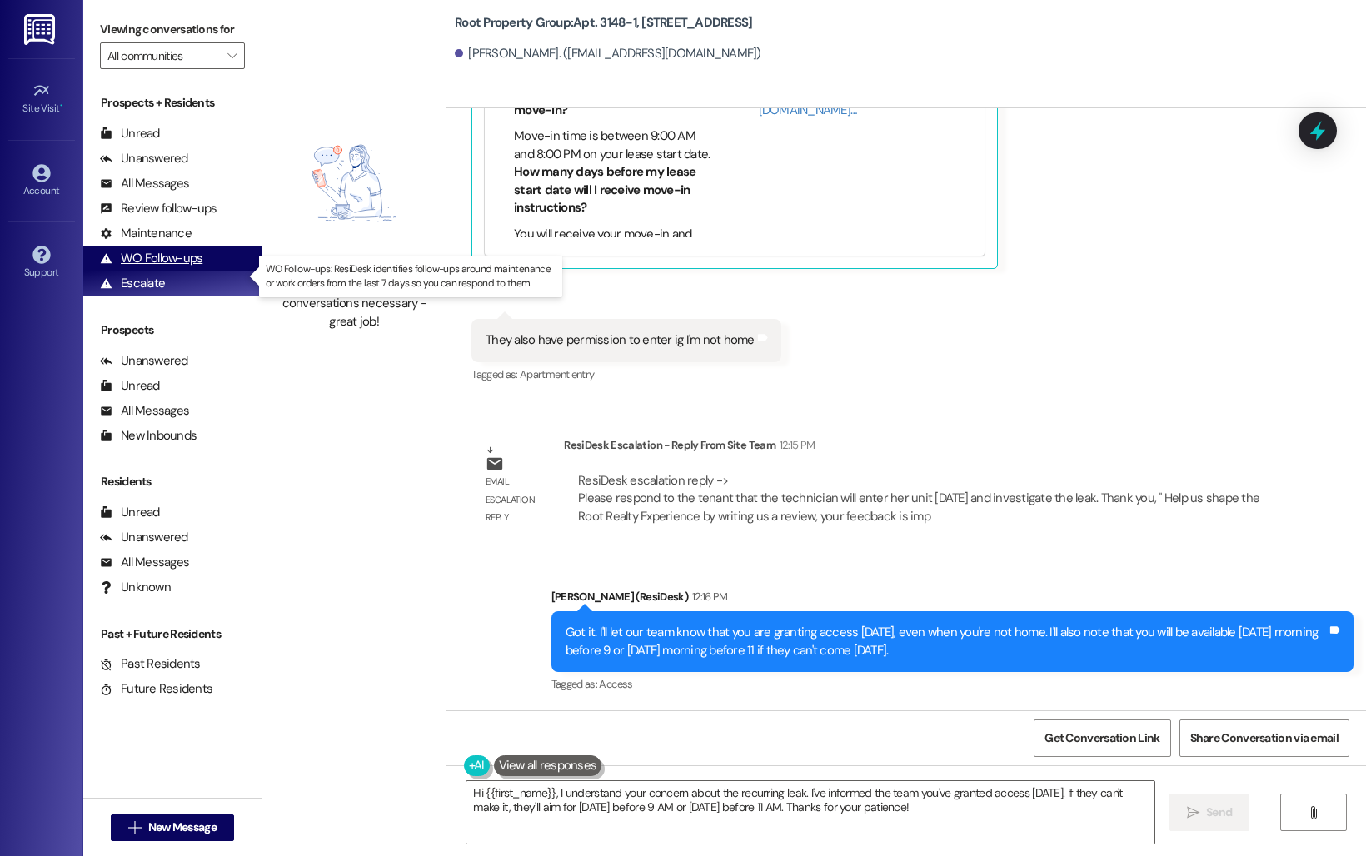
click at [122, 267] on div "WO Follow-ups" at bounding box center [151, 258] width 102 height 17
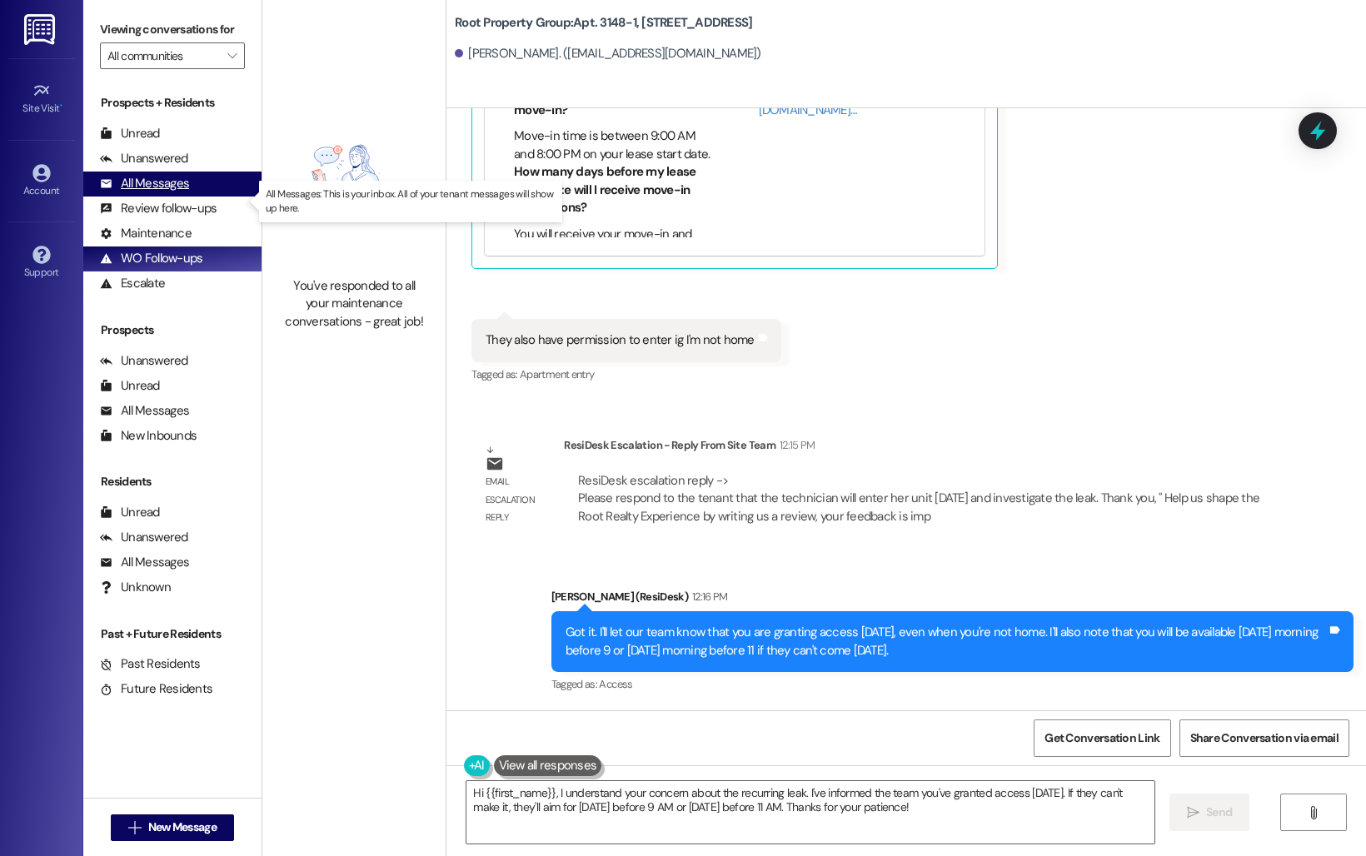
click at [127, 192] on div "All Messages" at bounding box center [144, 183] width 89 height 17
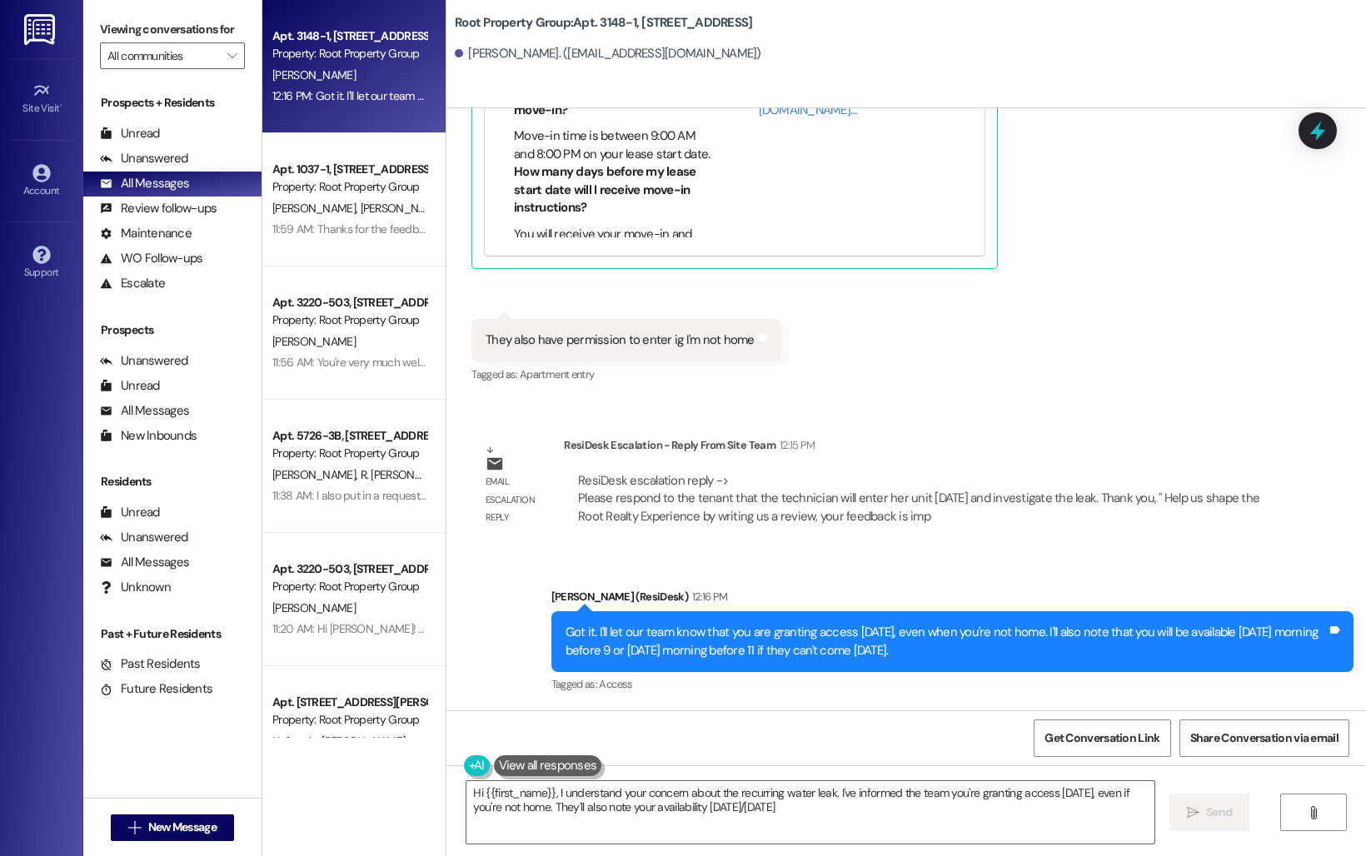
click at [1115, 383] on div "Received via SMS [PERSON_NAME] 12:13 PM [DATE] morning before 9 or [DATE] morni…" at bounding box center [905, 103] width 919 height 592
type textarea "Hi {{first_name}}, I understand your concern about the recurring water leak. I'…"
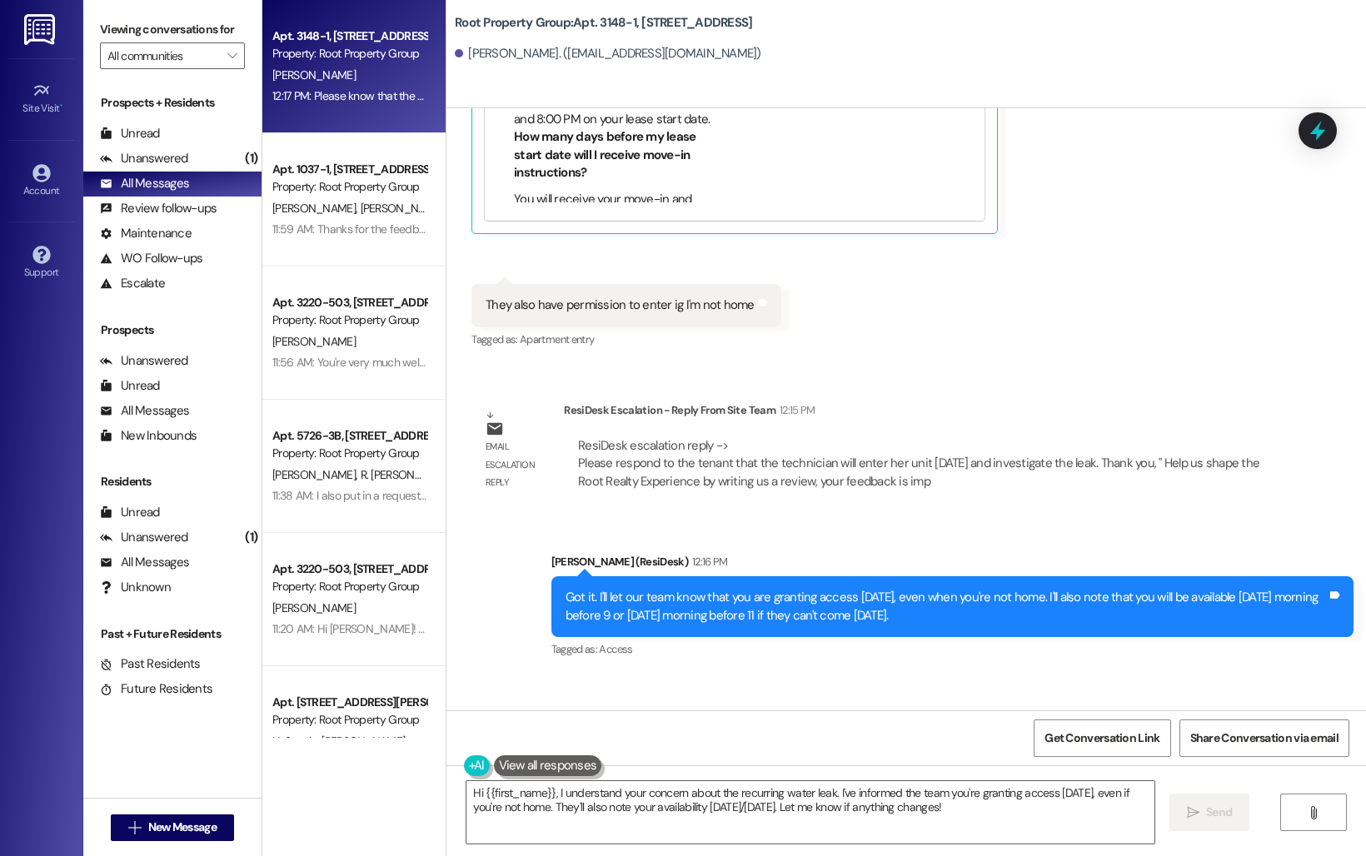
scroll to position [2352, 0]
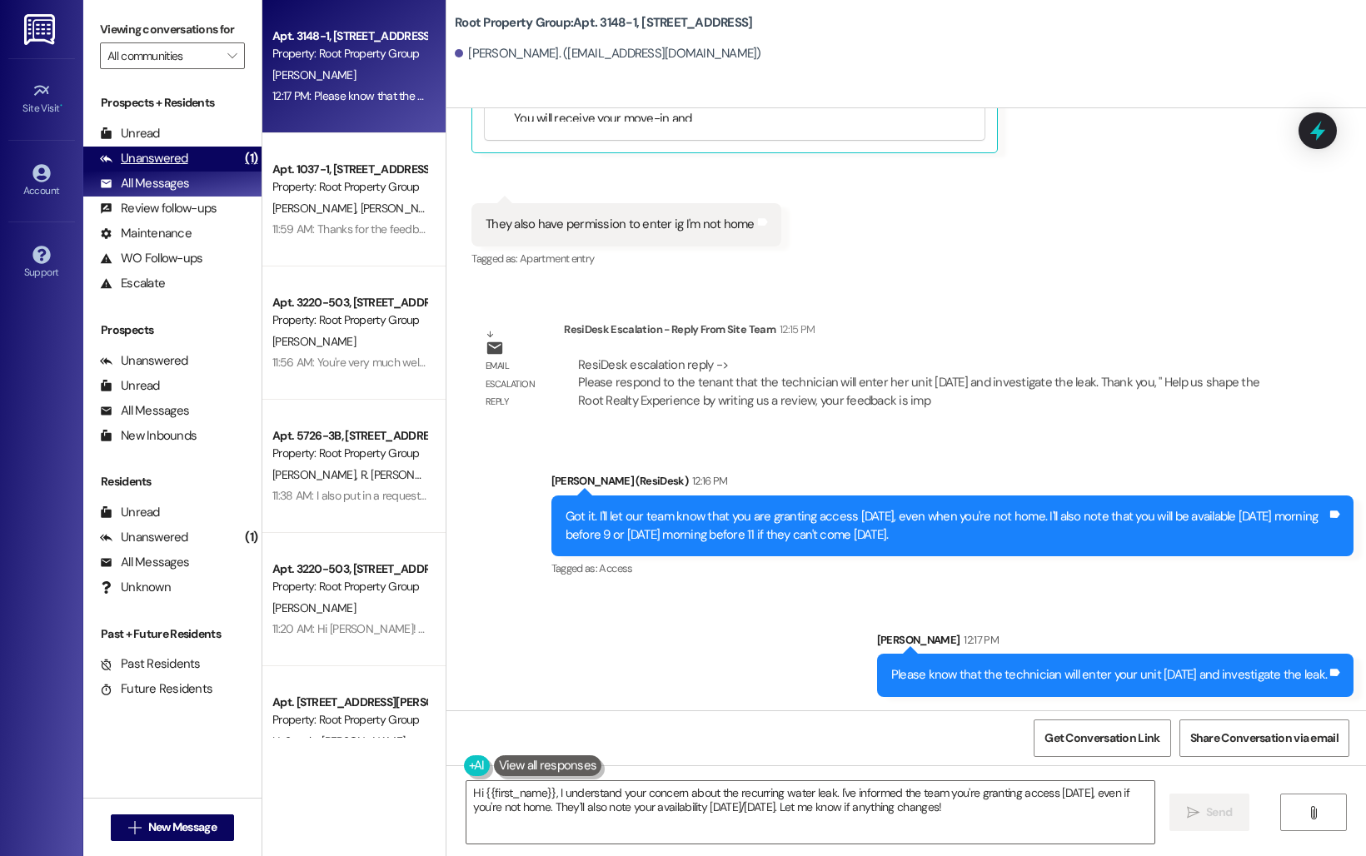
click at [159, 167] on div "Unanswered" at bounding box center [144, 158] width 88 height 17
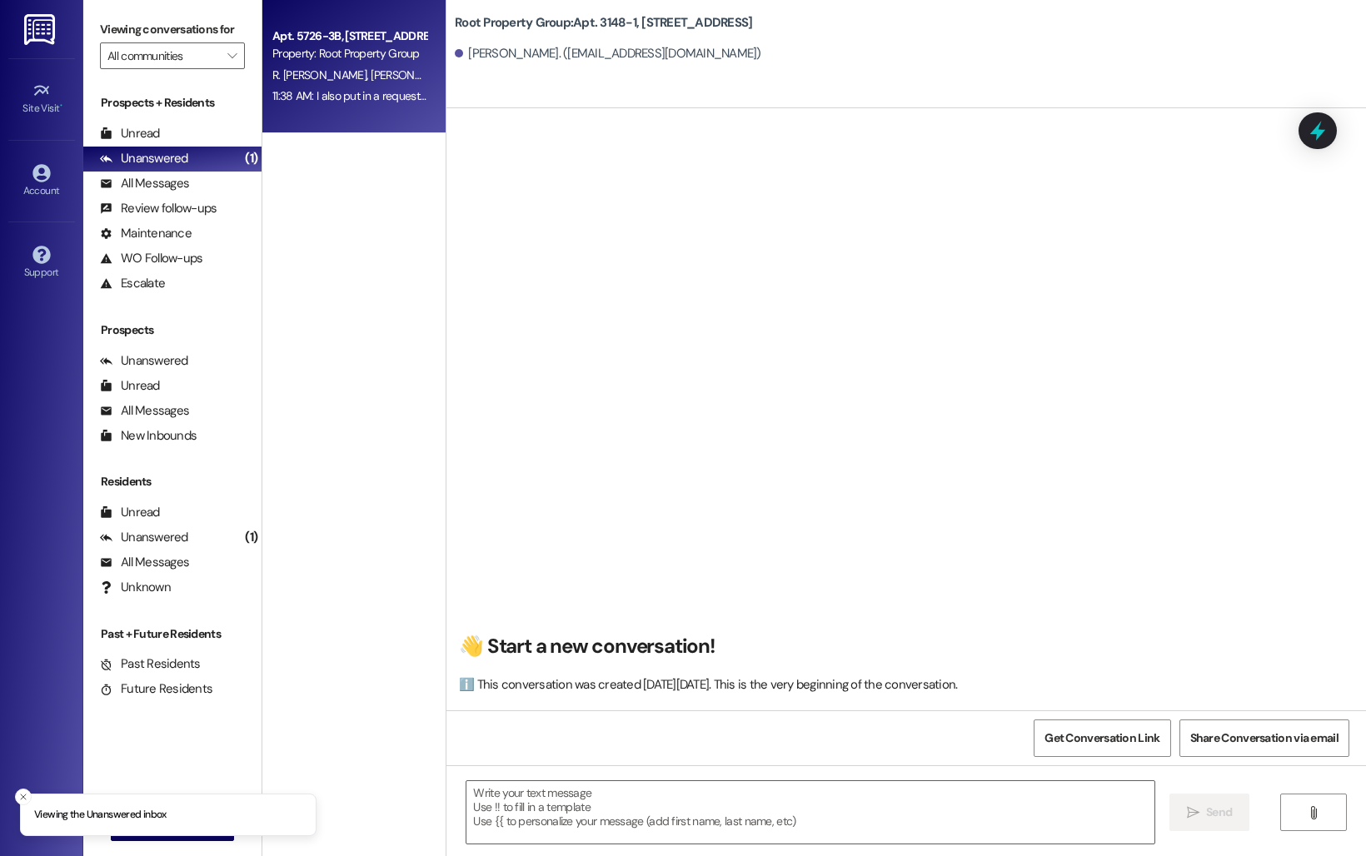
click at [371, 77] on span "[PERSON_NAME]" at bounding box center [412, 74] width 83 height 15
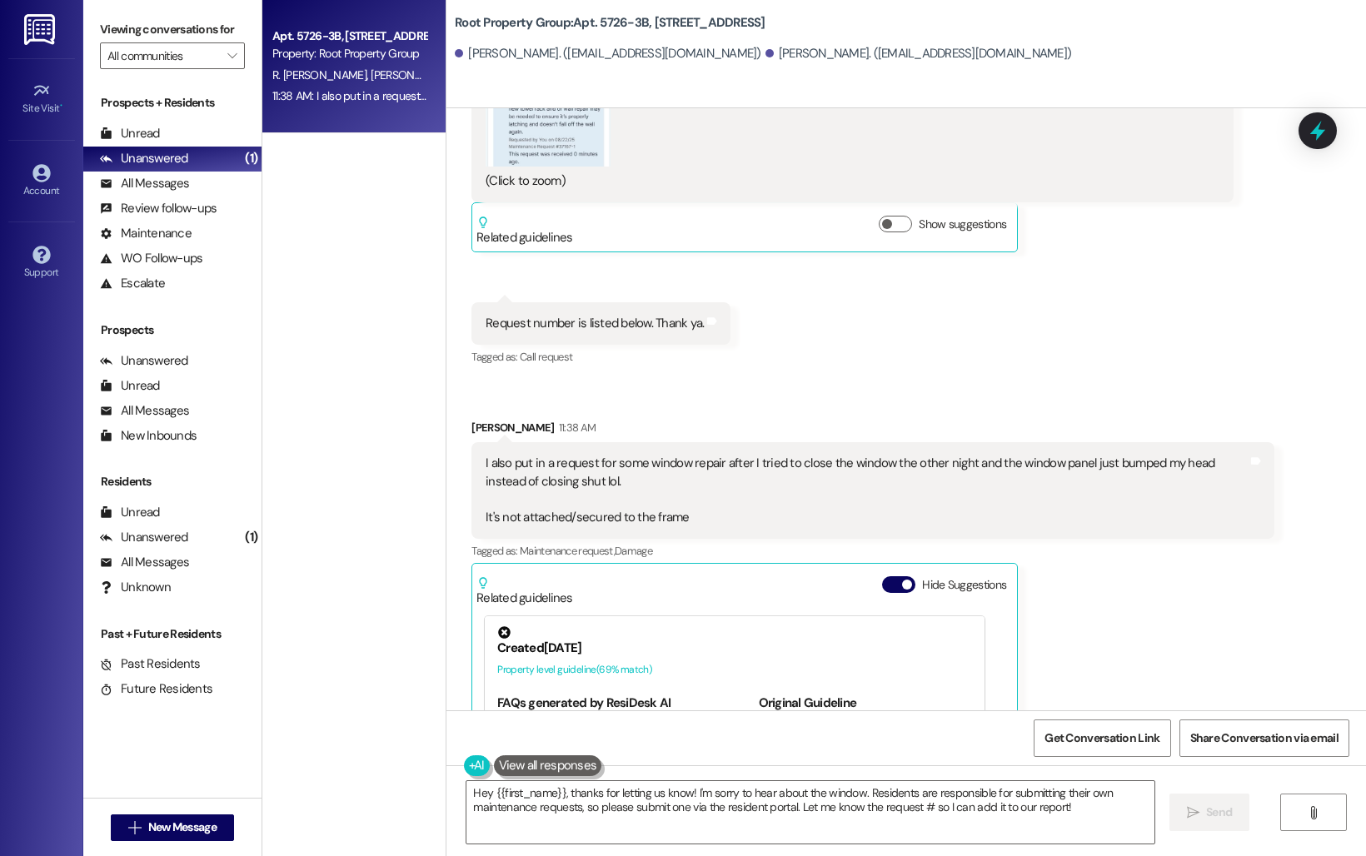
scroll to position [2302, 0]
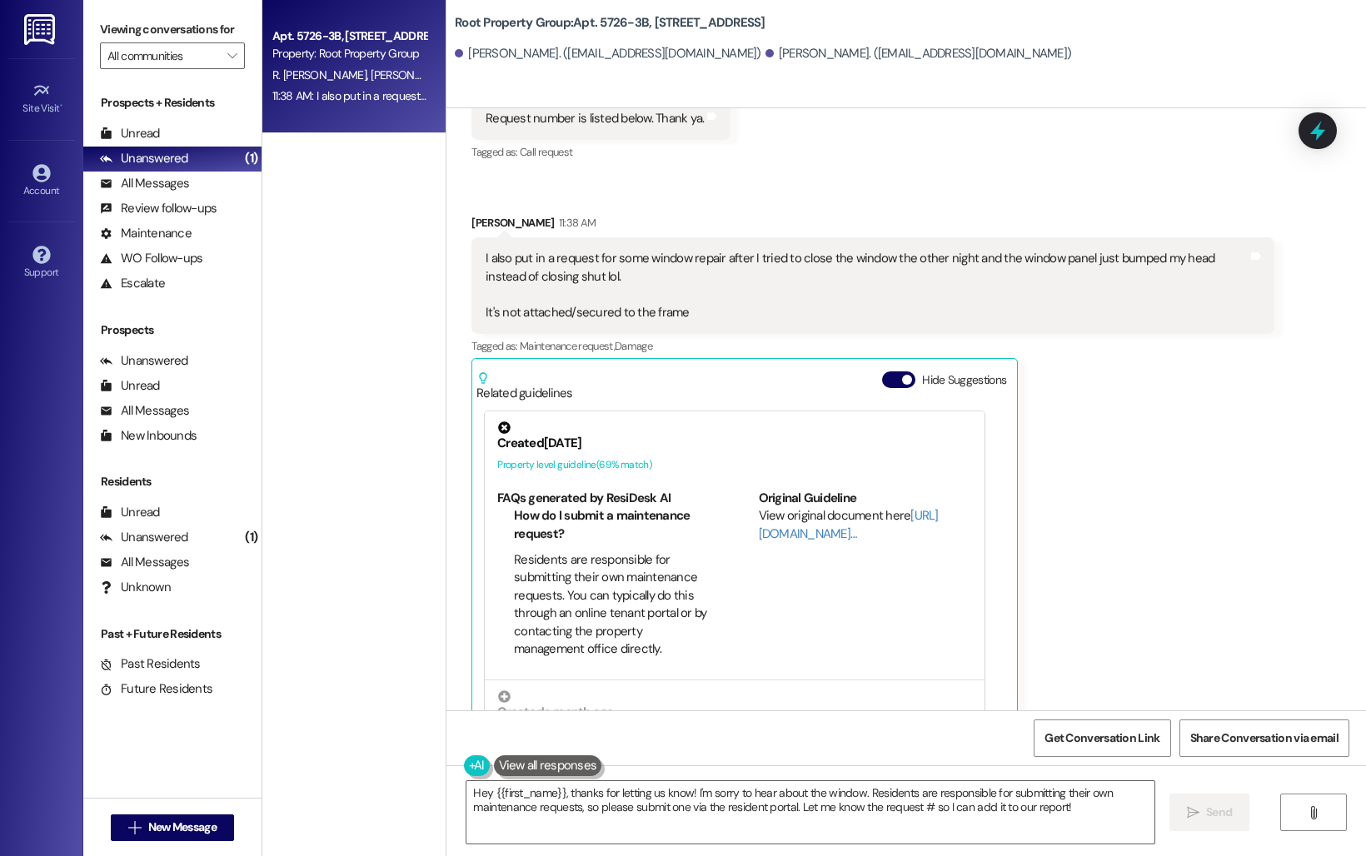
click at [1093, 465] on div "[PERSON_NAME] 11:38 AM I also put in a request for some window repair after I t…" at bounding box center [872, 482] width 802 height 536
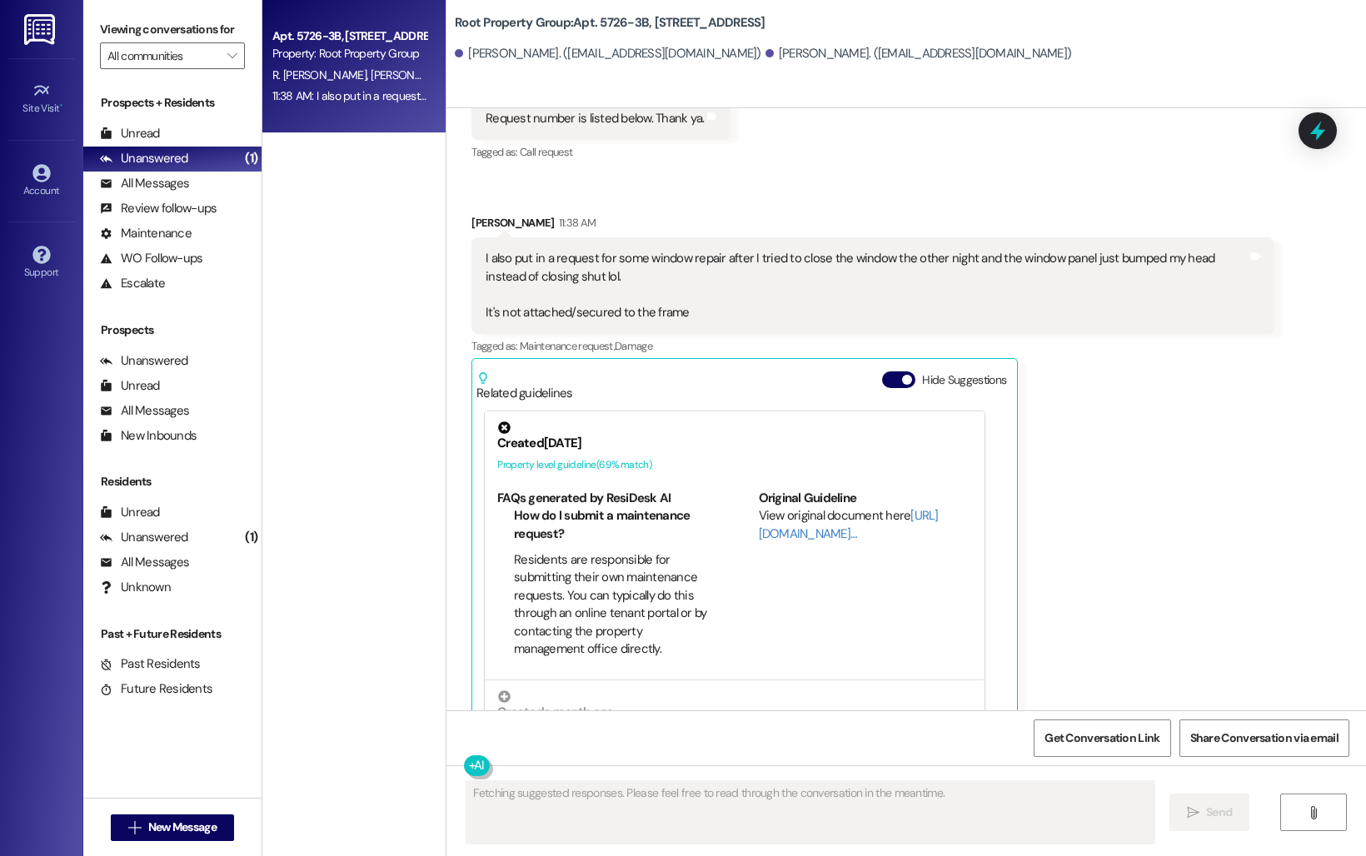
scroll to position [2302, 0]
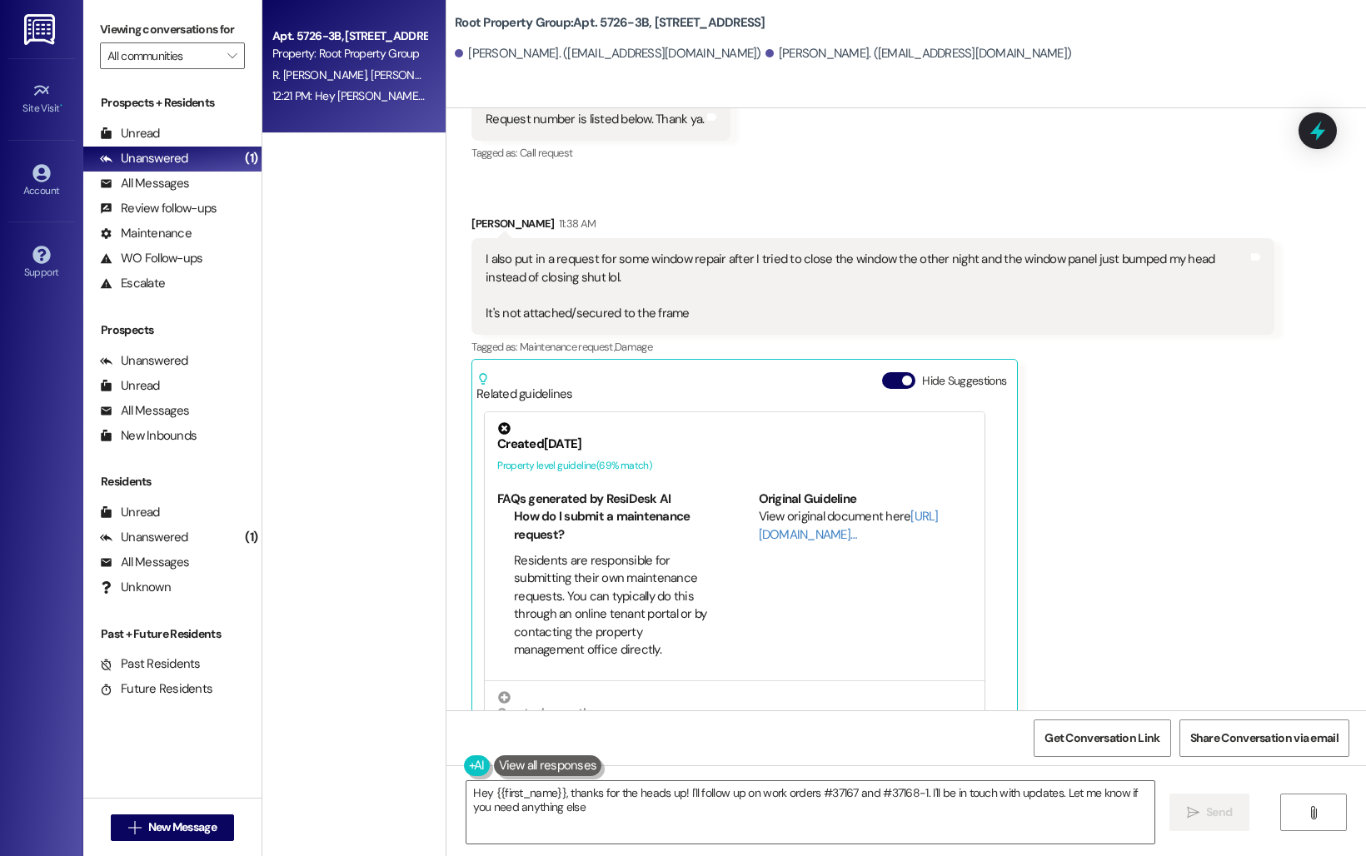
type textarea "Hey {{first_name}}, thanks for the heads up! I'll follow up on work orders #371…"
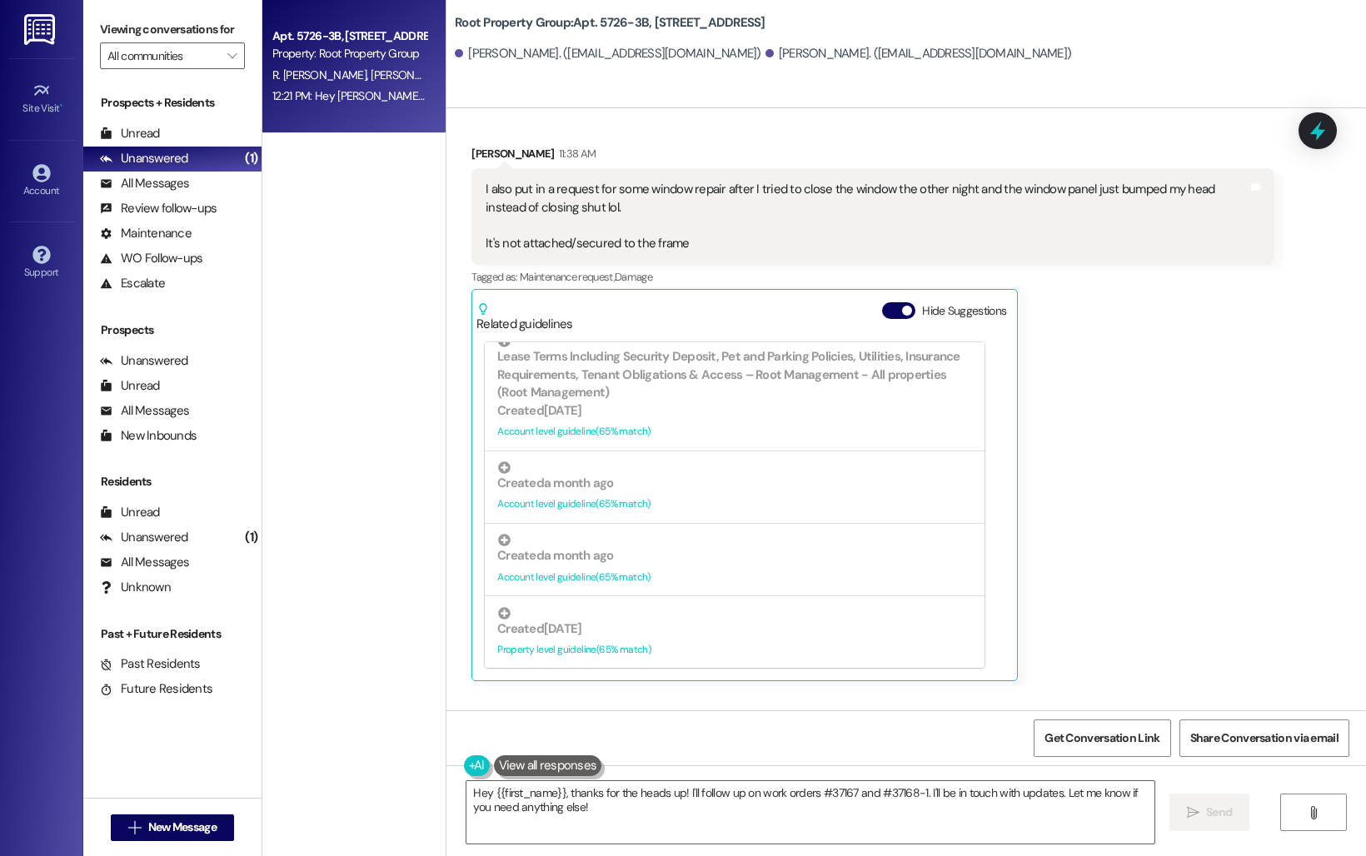
scroll to position [2436, 0]
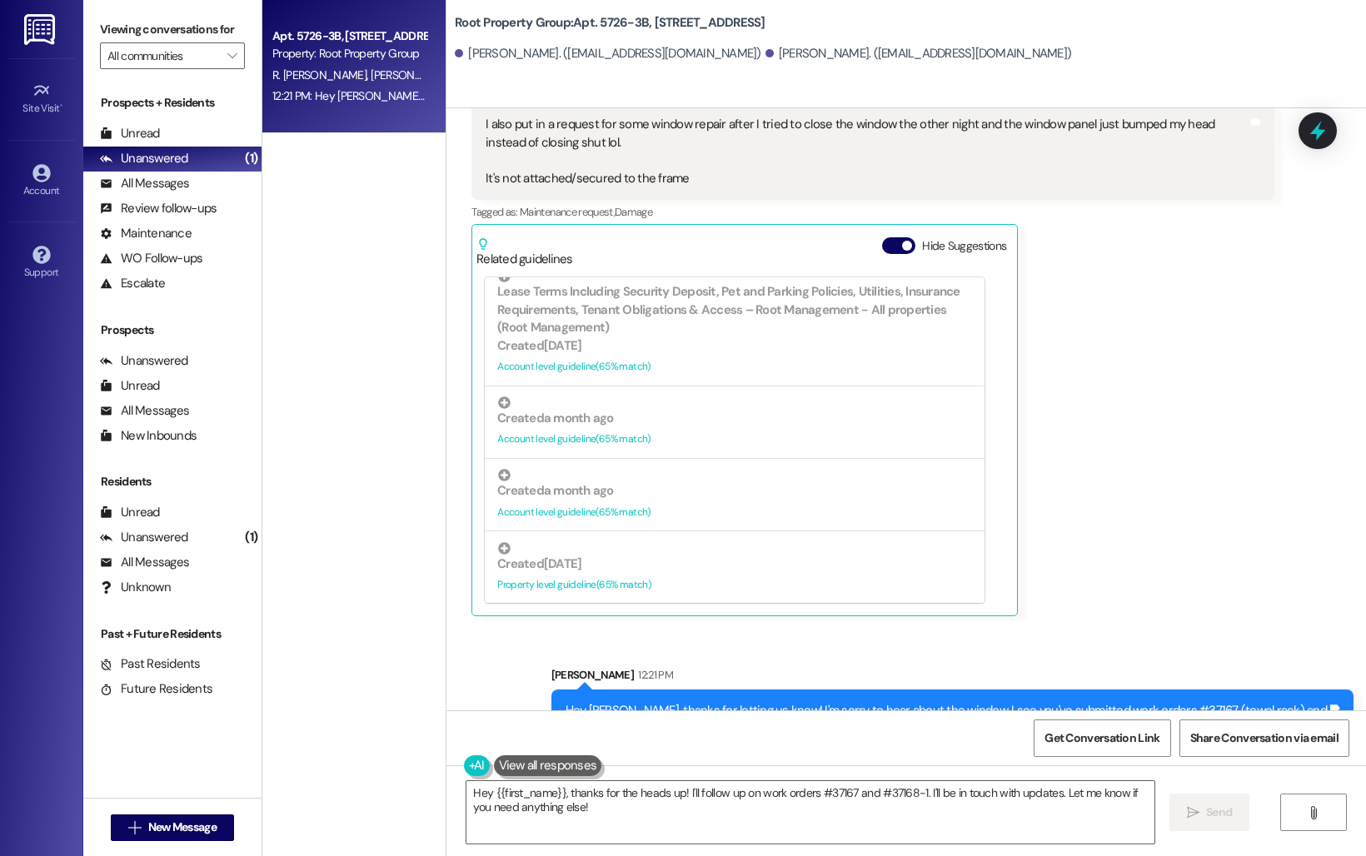
click at [502, 649] on div "Sent via SMS [PERSON_NAME] 12:21 PM Hey [PERSON_NAME], thanks for letting us kn…" at bounding box center [905, 696] width 919 height 134
click at [161, 192] on div "All Messages" at bounding box center [144, 183] width 89 height 17
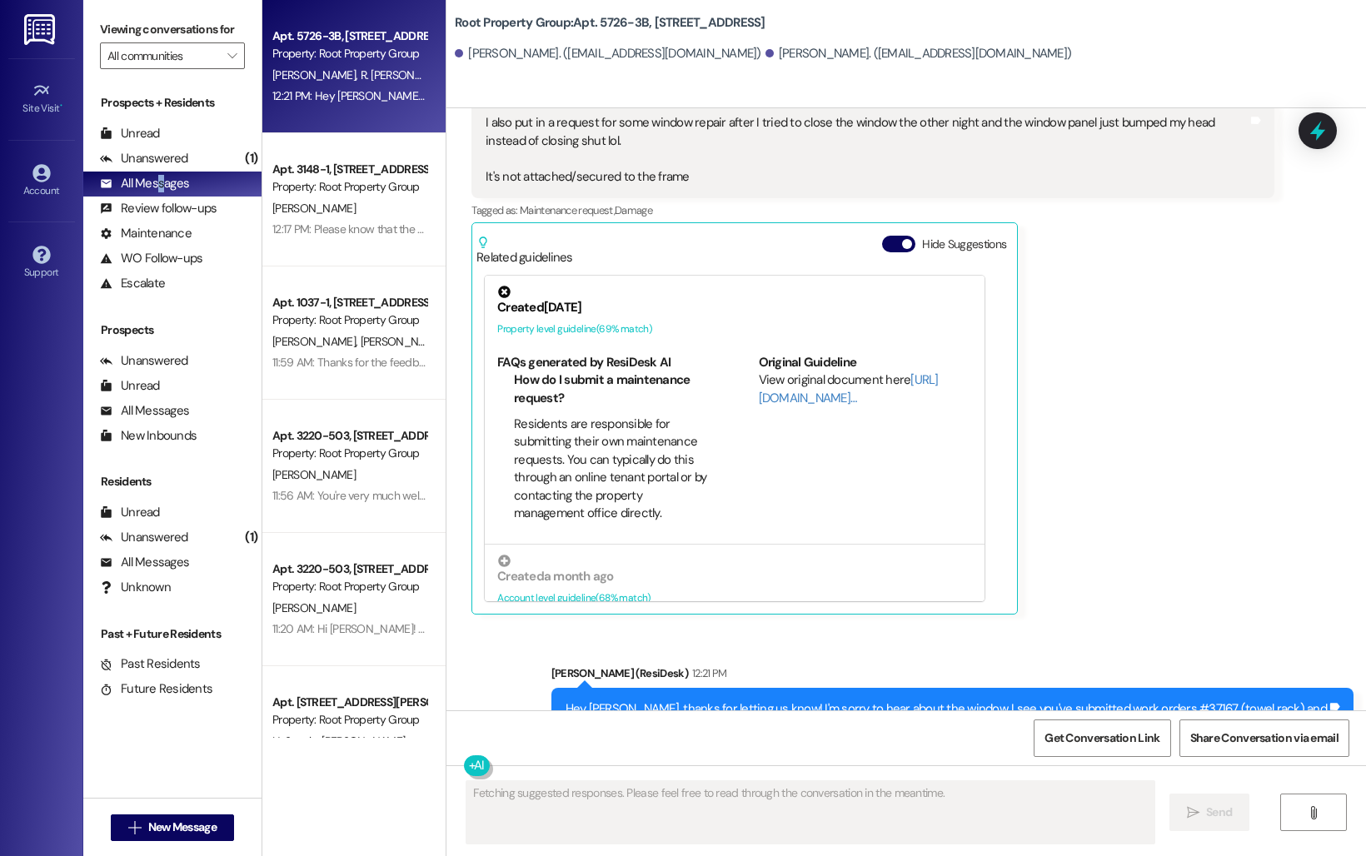
scroll to position [2461, 0]
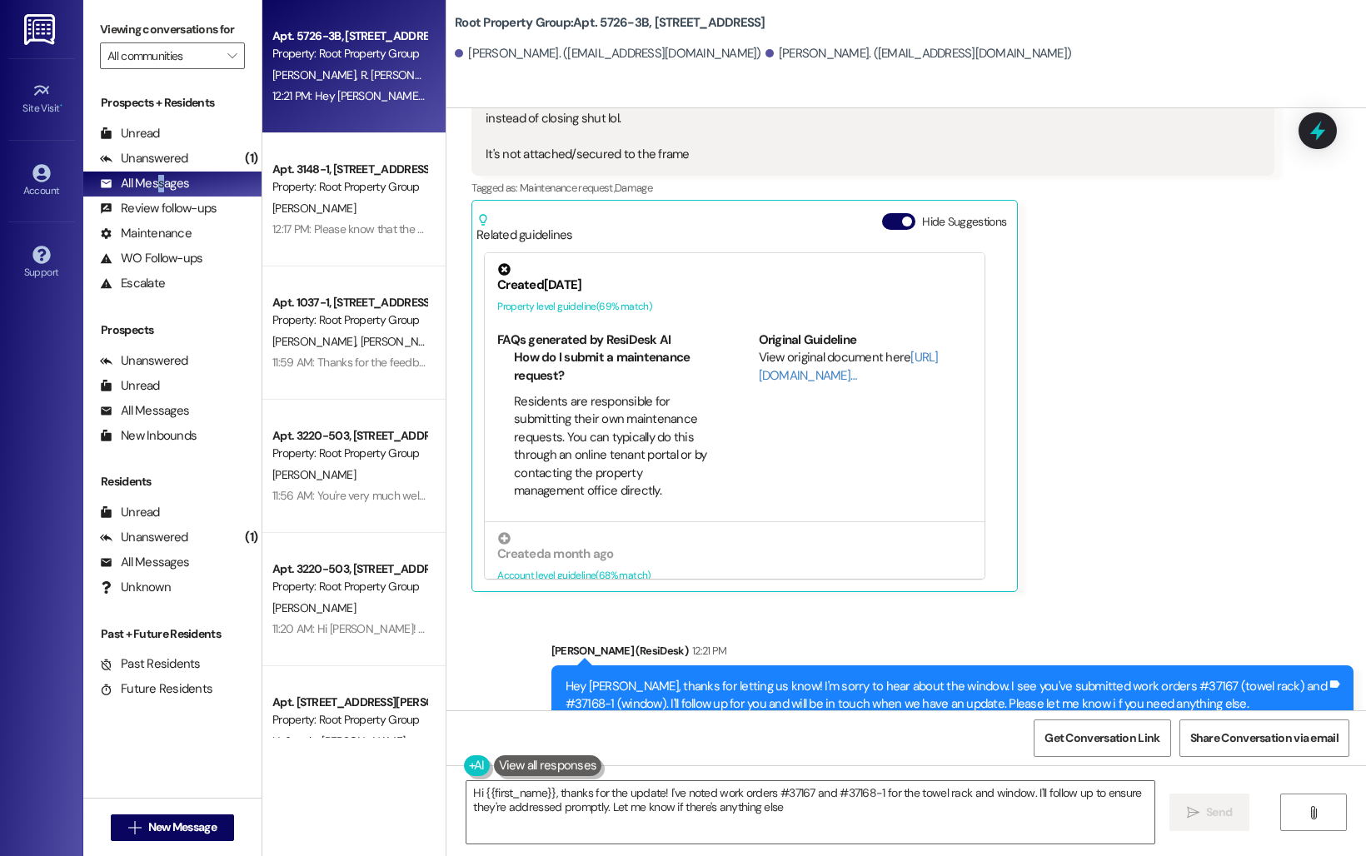
type textarea "Hi {{first_name}}, thanks for the update! I've noted work orders #37167 and #37…"
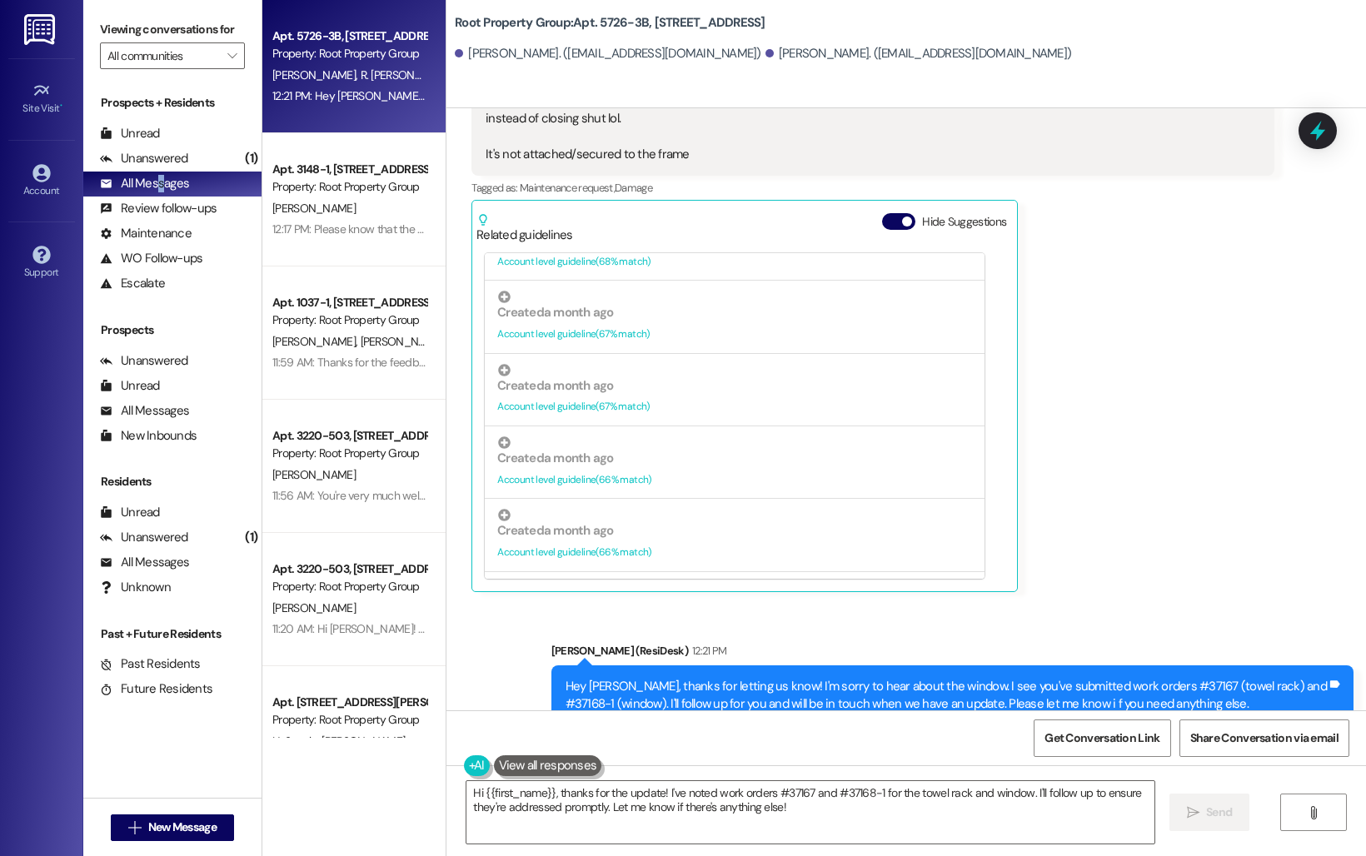
scroll to position [555, 0]
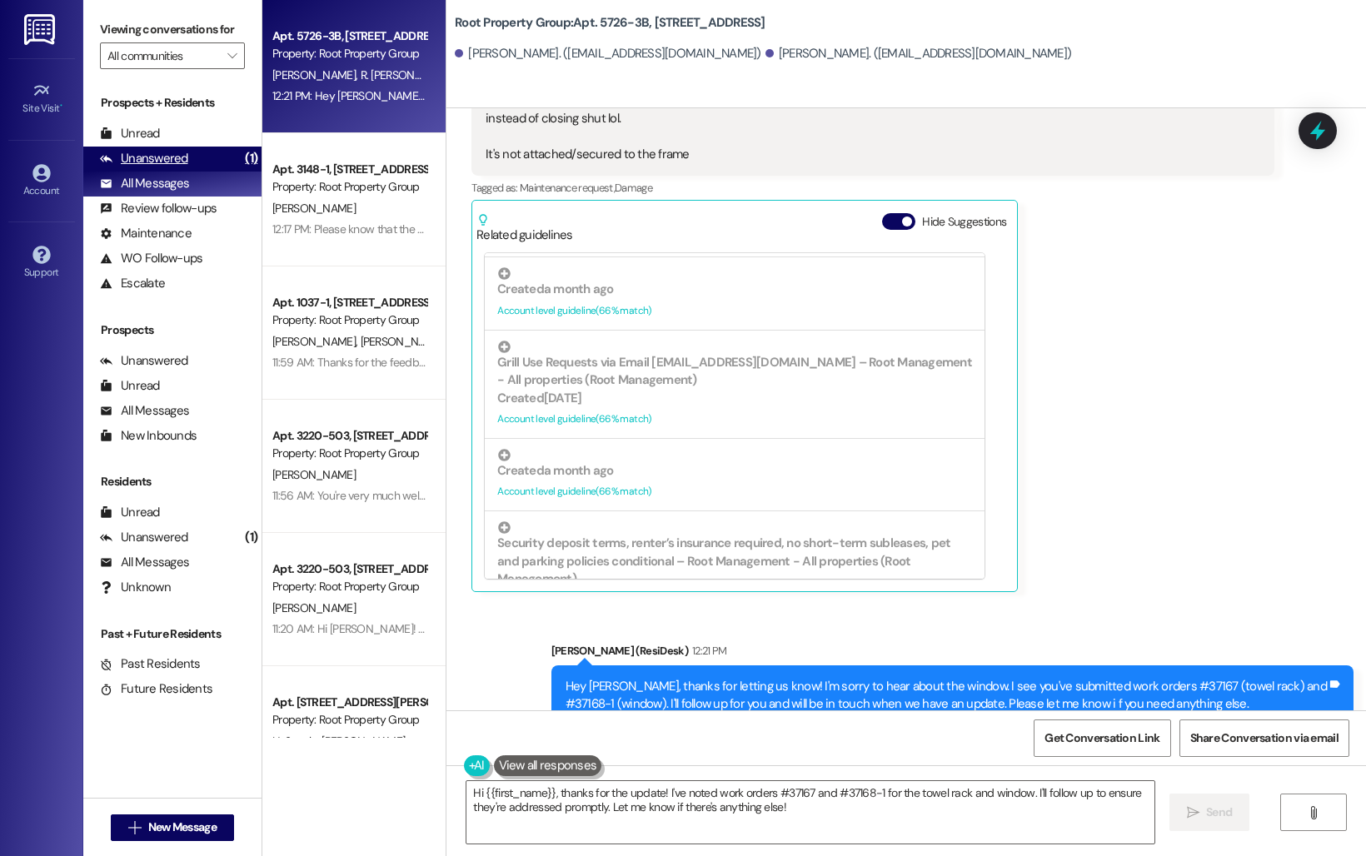
click at [174, 172] on div "Unanswered (1)" at bounding box center [172, 159] width 178 height 25
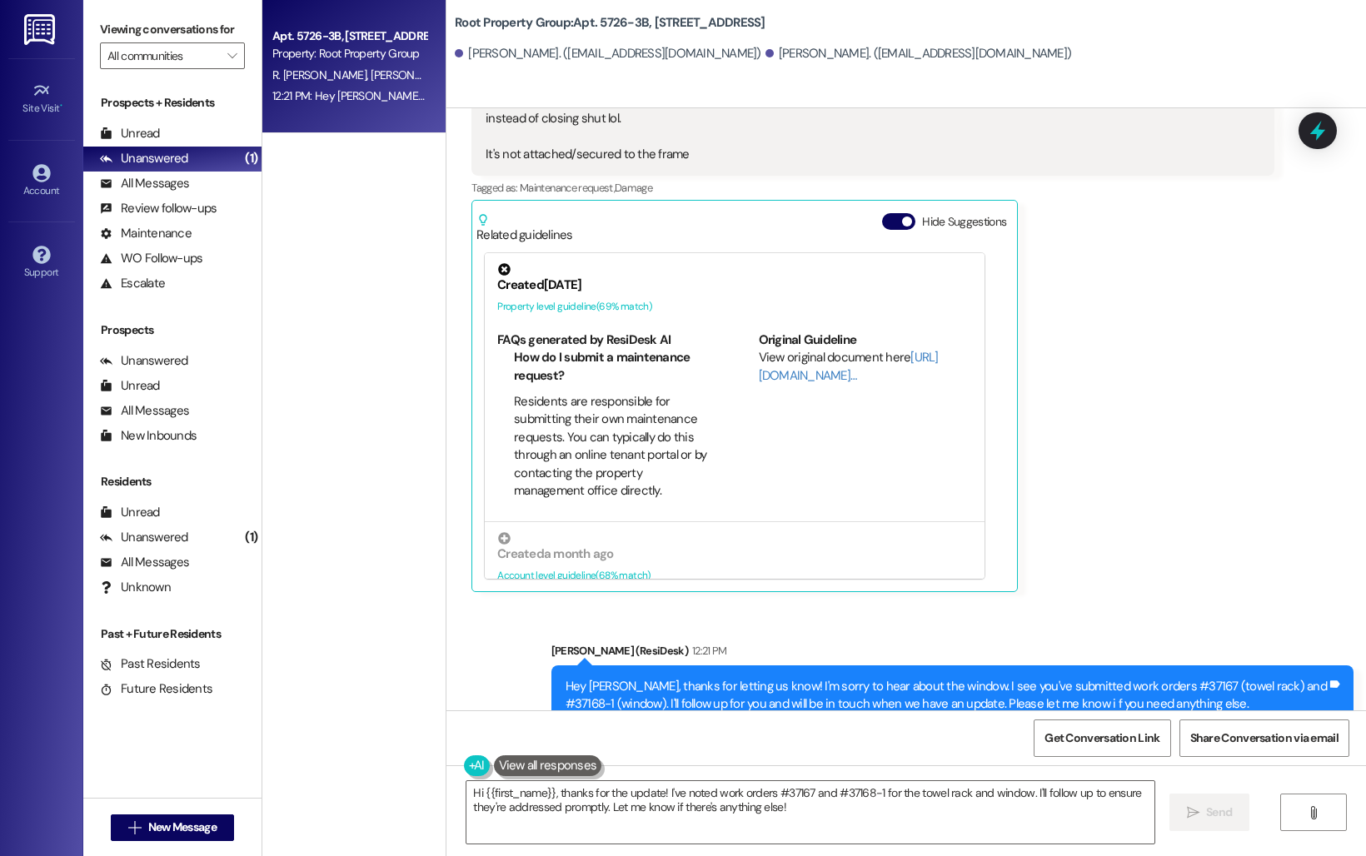
click at [1103, 278] on div "[PERSON_NAME] 11:38 AM I also put in a request for some window repair after I t…" at bounding box center [872, 324] width 802 height 536
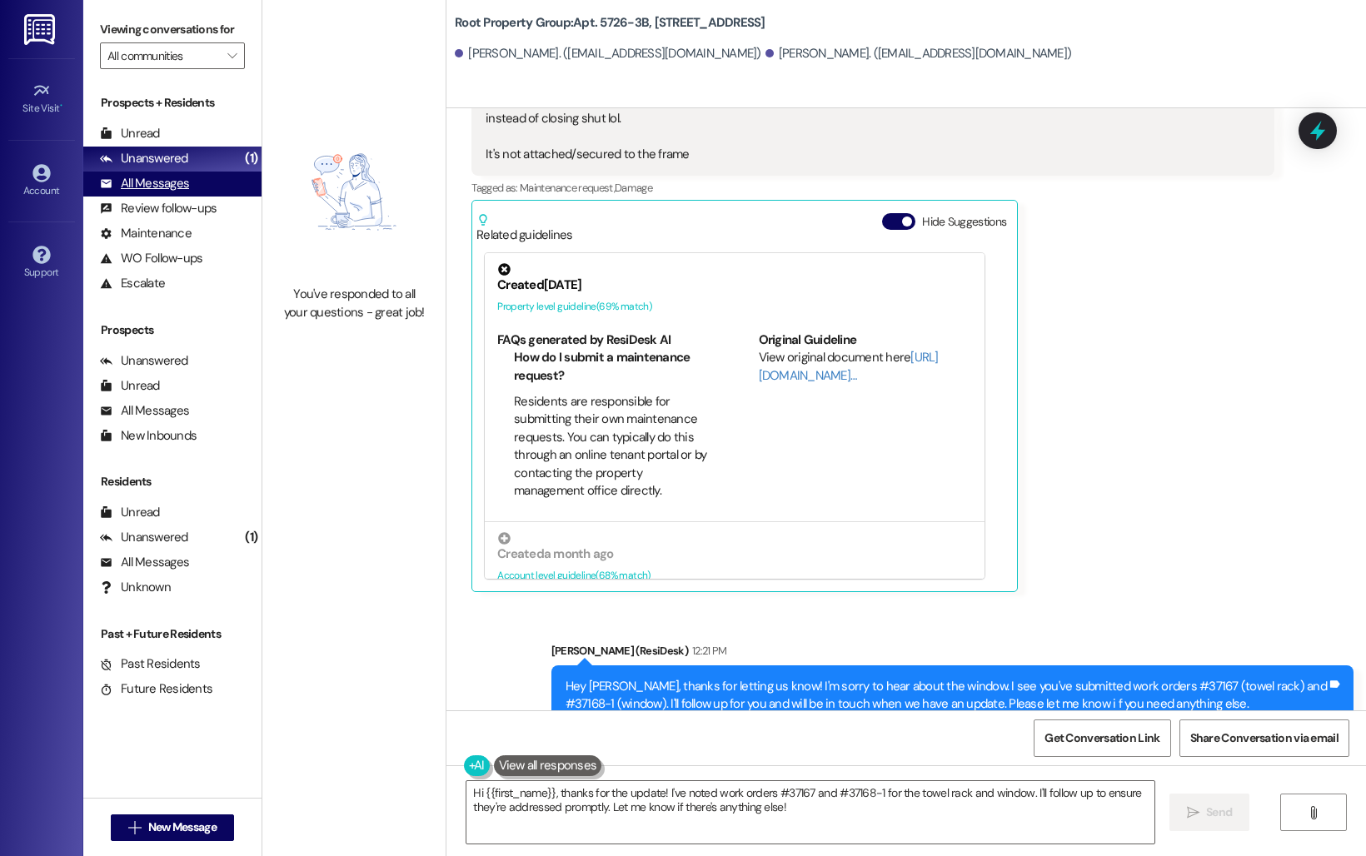
click at [135, 192] on div "All Messages" at bounding box center [144, 183] width 89 height 17
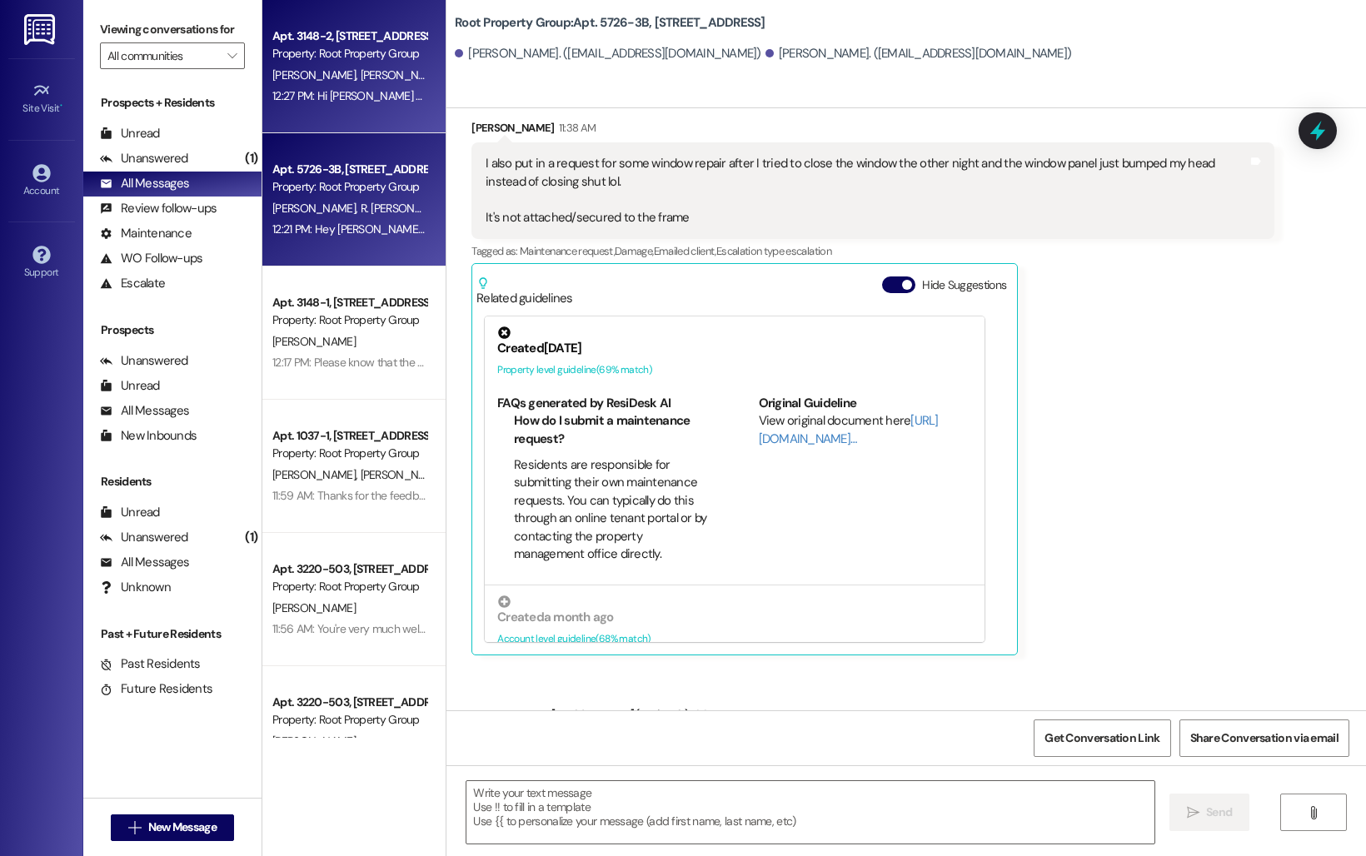
click at [311, 82] on div "[PERSON_NAME] [PERSON_NAME]" at bounding box center [349, 75] width 157 height 21
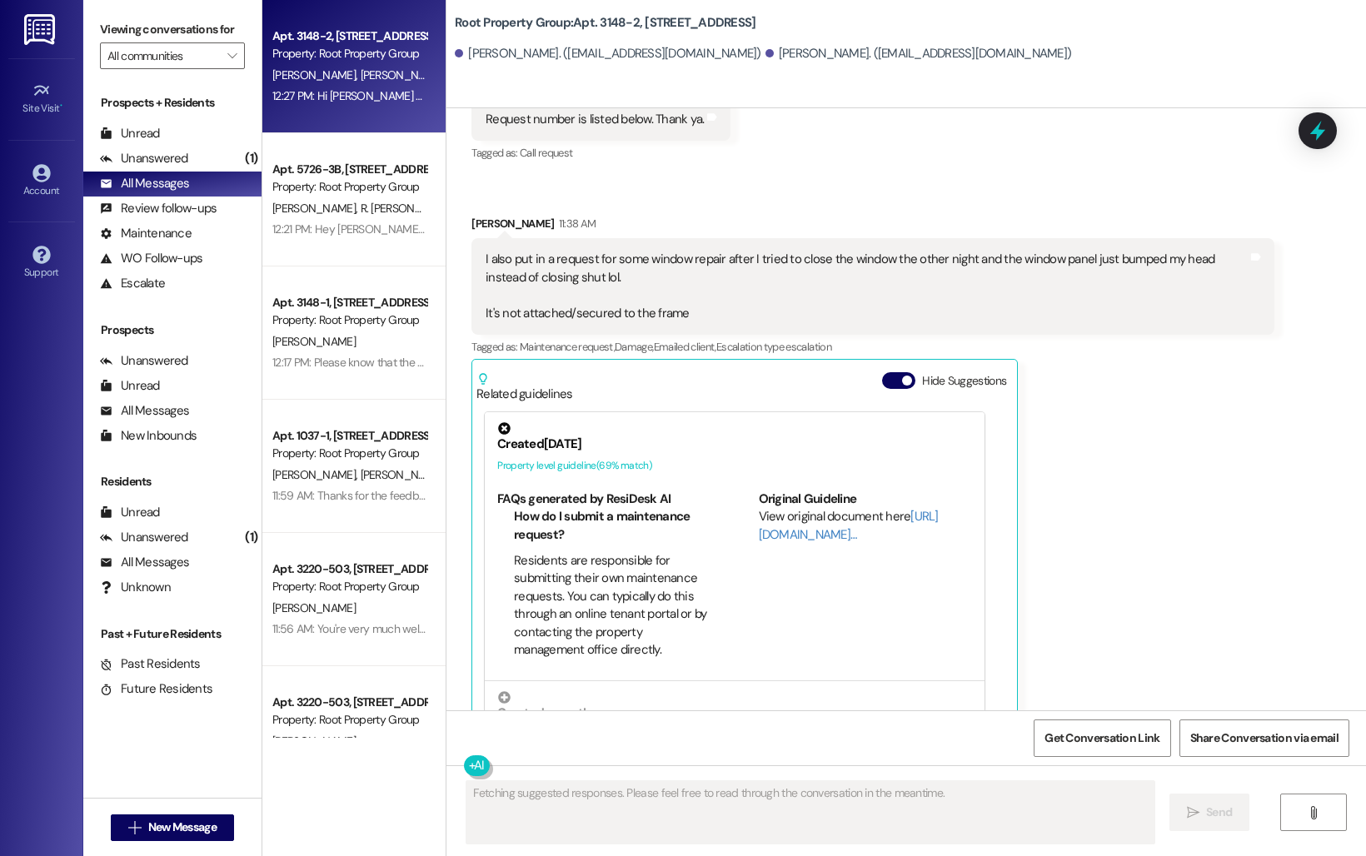
scroll to position [0, 0]
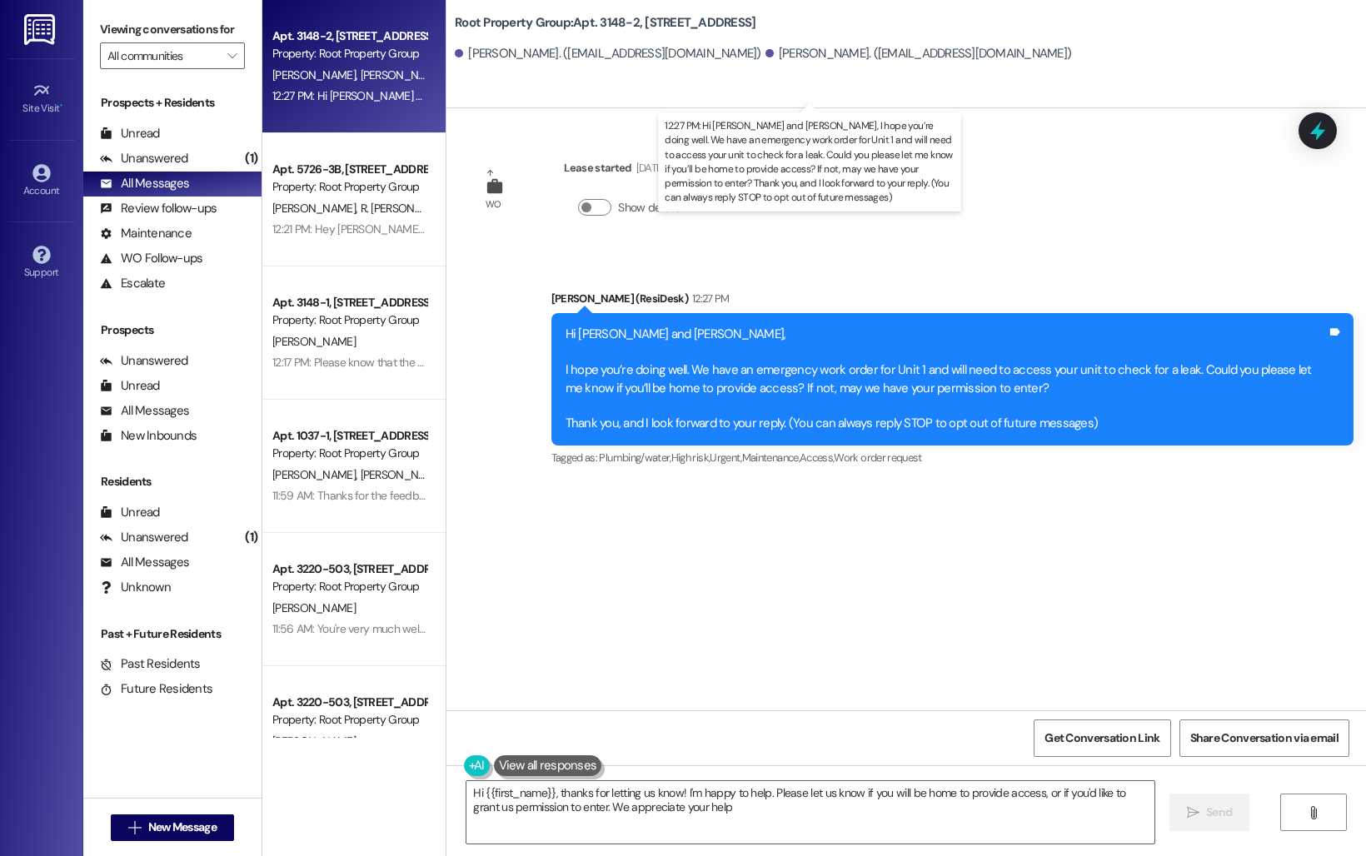
type textarea "Hi {{first_name}}, thanks for letting us know! I'm happy to help. Please let us…"
